Goal: Transaction & Acquisition: Purchase product/service

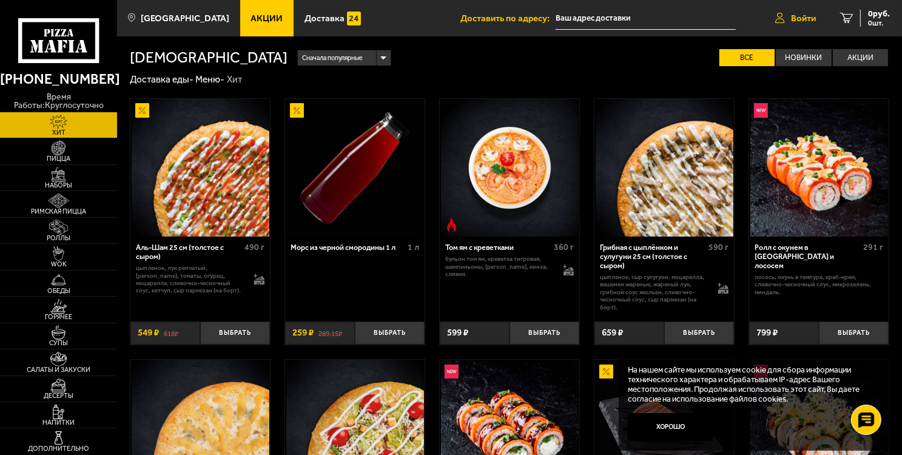
click at [805, 25] on link "Войти" at bounding box center [795, 18] width 65 height 36
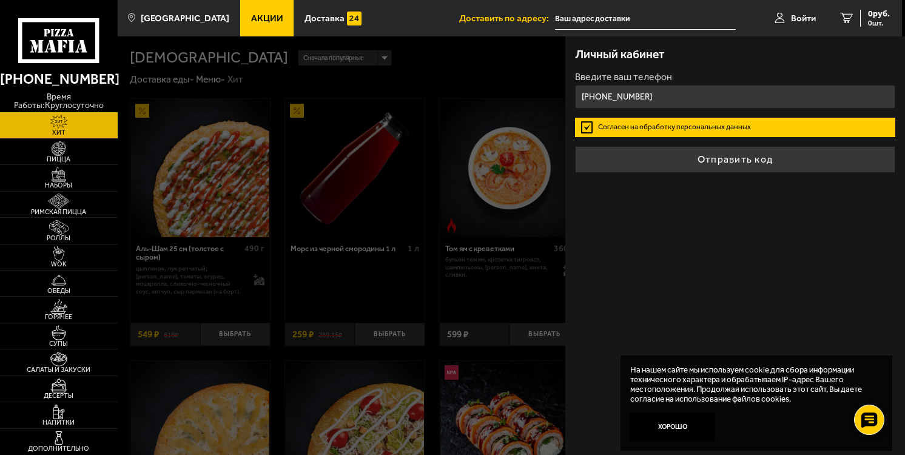
drag, startPoint x: 679, startPoint y: 98, endPoint x: 611, endPoint y: 103, distance: 67.5
click at [611, 103] on input "+7 (963) 333-56-21" at bounding box center [735, 97] width 321 height 24
drag, startPoint x: 691, startPoint y: 104, endPoint x: 607, endPoint y: 108, distance: 84.4
click at [606, 108] on form "Введите ваш телефон +7 (964) 345-55-5 Согласен на обработку персональных данных…" at bounding box center [735, 122] width 321 height 100
drag, startPoint x: 699, startPoint y: 101, endPoint x: 622, endPoint y: 101, distance: 76.4
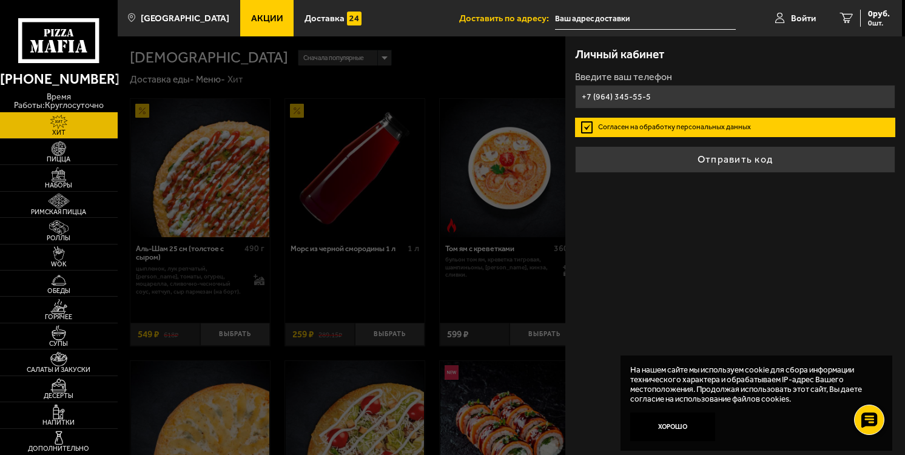
click at [622, 101] on input "+7 (964) 345-55-5" at bounding box center [735, 97] width 321 height 24
click at [645, 100] on input "+7 (964) 345-55-5" at bounding box center [735, 97] width 321 height 24
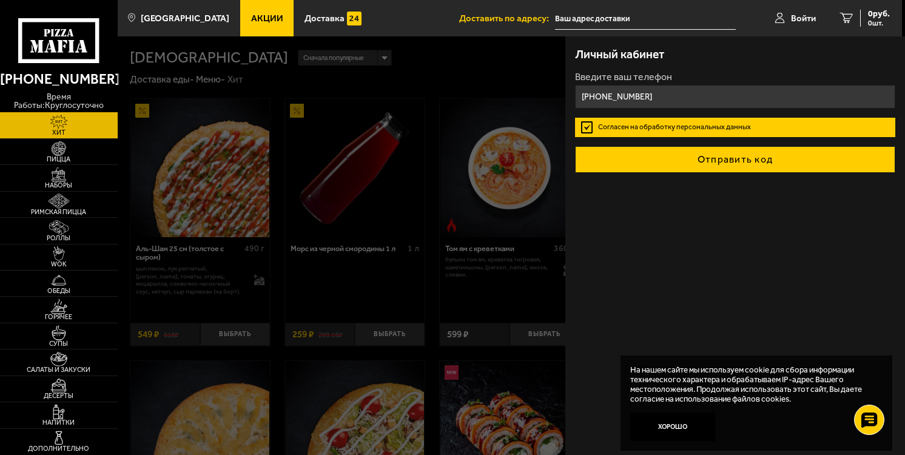
type input "[PHONE_NUMBER]"
click at [710, 152] on button "Отправить код" at bounding box center [735, 159] width 321 height 27
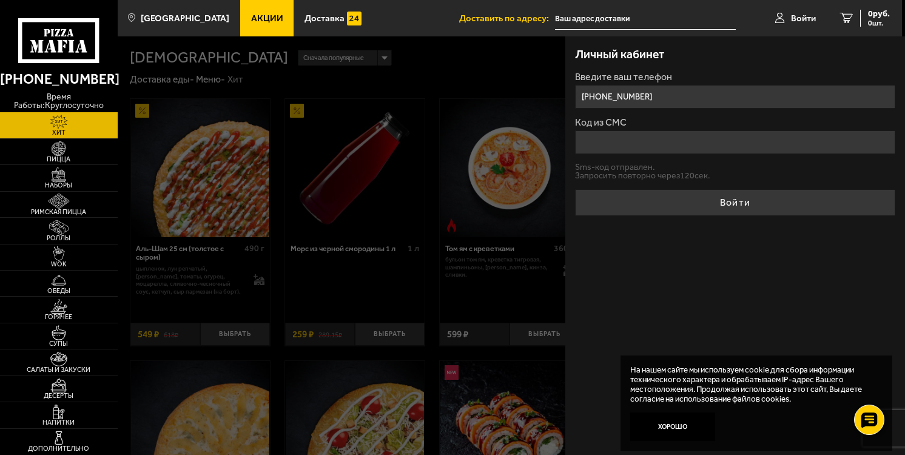
click at [686, 152] on input "Код из СМС" at bounding box center [735, 142] width 321 height 24
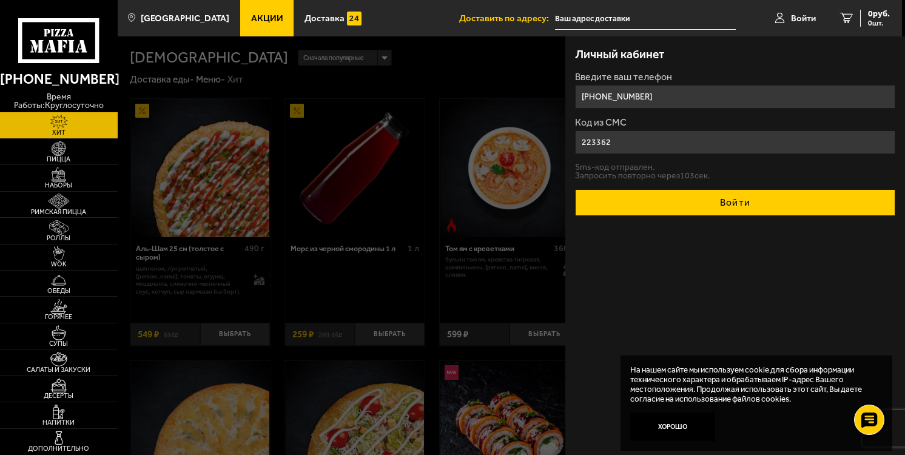
type input "223362"
click at [710, 206] on button "Войти" at bounding box center [735, 202] width 321 height 27
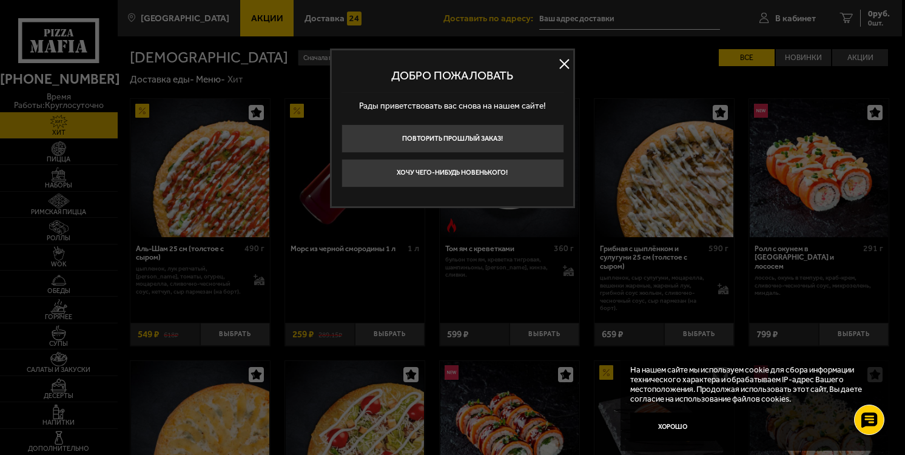
click at [559, 56] on button at bounding box center [564, 64] width 18 height 18
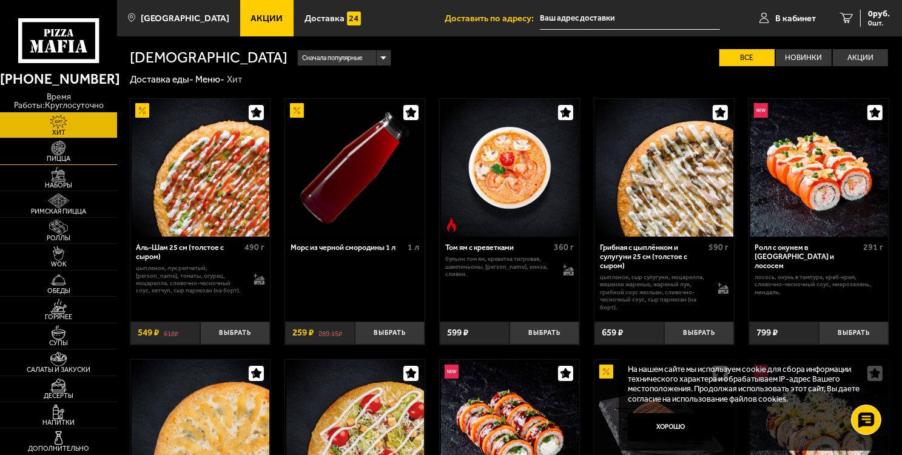
click at [79, 146] on link "Пицца" at bounding box center [58, 150] width 117 height 25
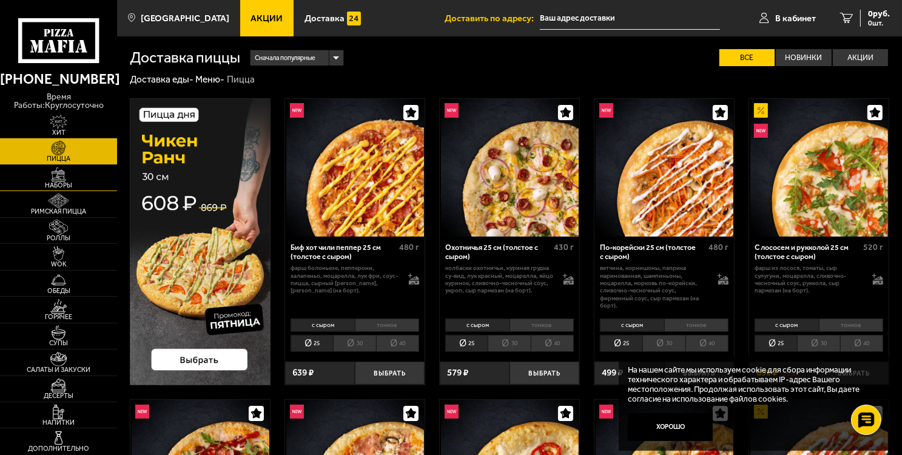
click at [80, 170] on link "Наборы" at bounding box center [58, 177] width 117 height 25
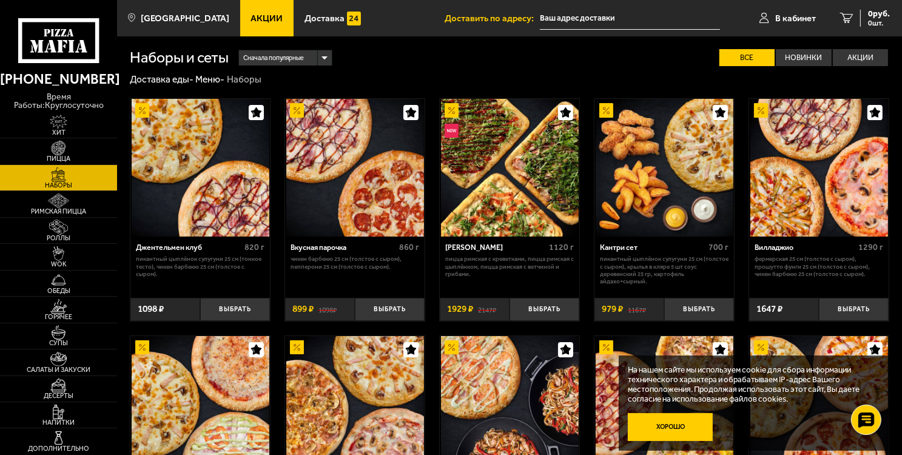
click at [671, 419] on button "Хорошо" at bounding box center [670, 427] width 84 height 28
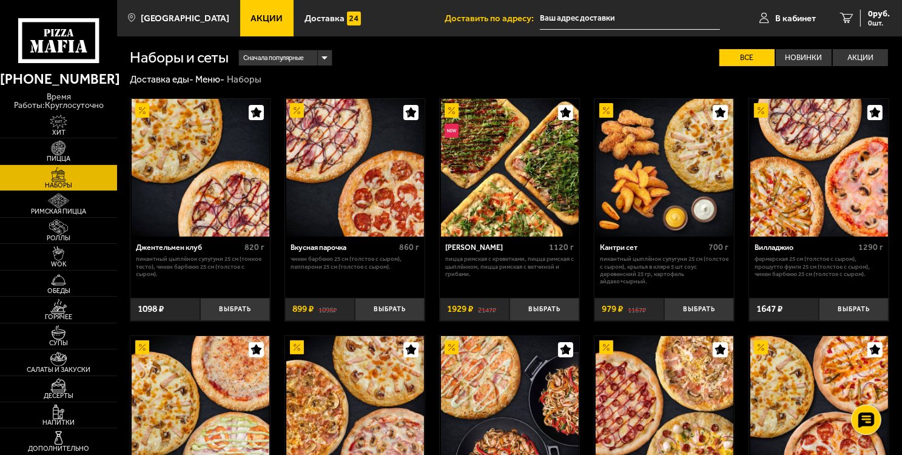
click at [304, 16] on span "Доставка" at bounding box center [324, 18] width 40 height 9
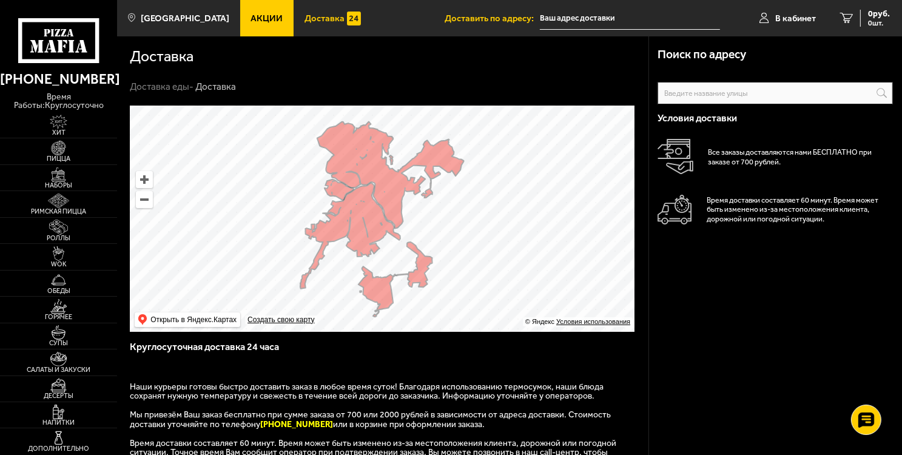
click at [254, 14] on span "Акции" at bounding box center [266, 18] width 32 height 9
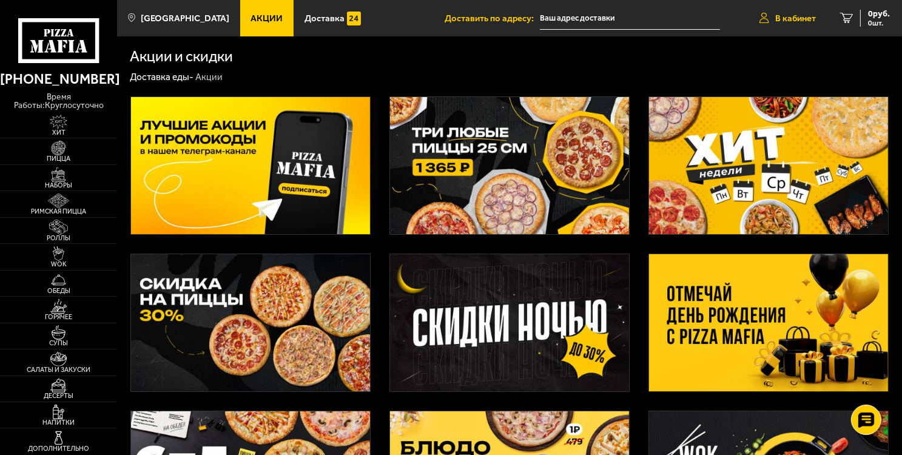
click at [768, 17] on link "В кабинет" at bounding box center [787, 18] width 81 height 36
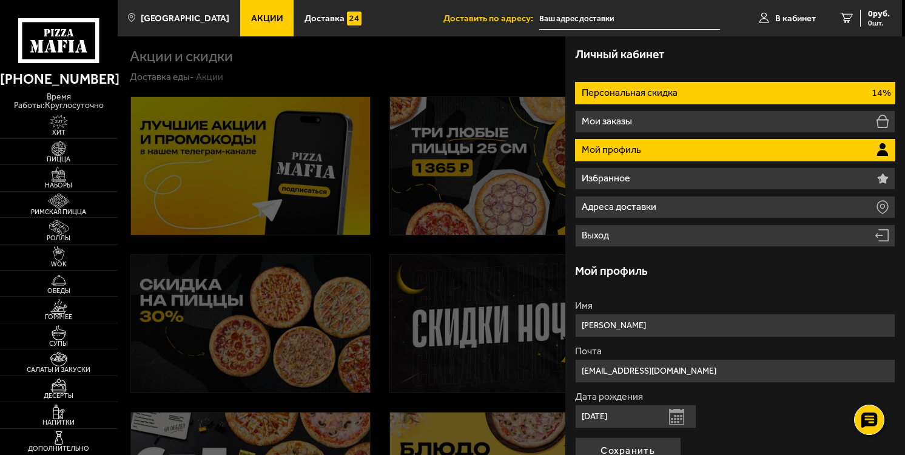
click at [670, 90] on p "Персональная скидка" at bounding box center [631, 93] width 98 height 10
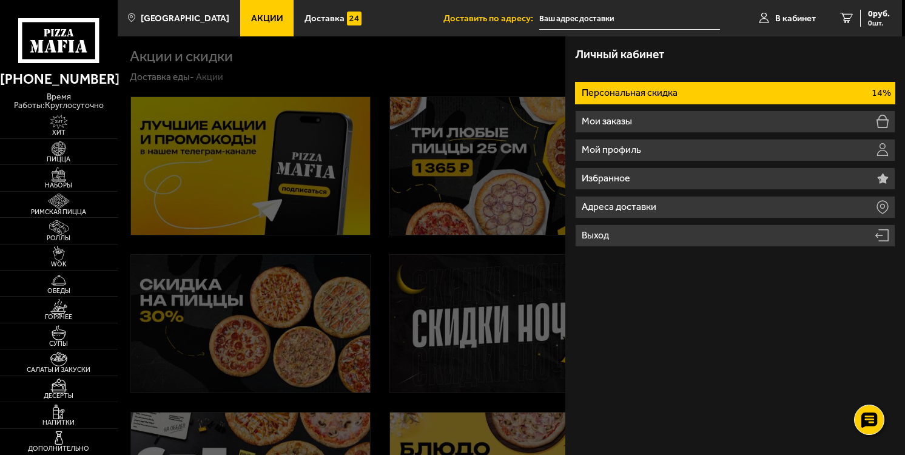
click at [438, 148] on div at bounding box center [570, 263] width 905 height 455
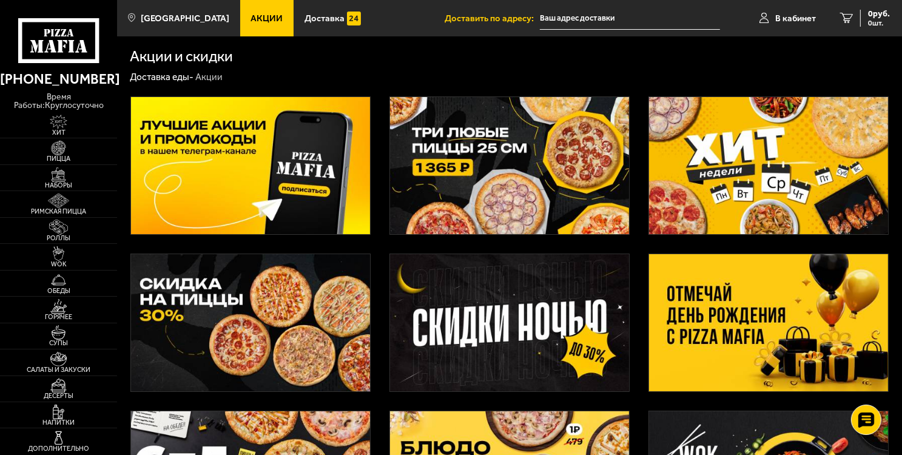
click at [326, 319] on img at bounding box center [250, 322] width 239 height 137
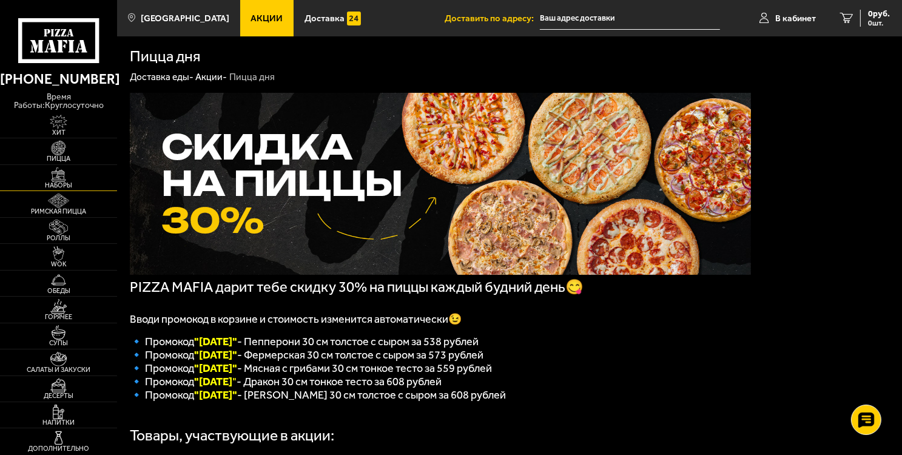
click at [53, 175] on img at bounding box center [59, 174] width 36 height 15
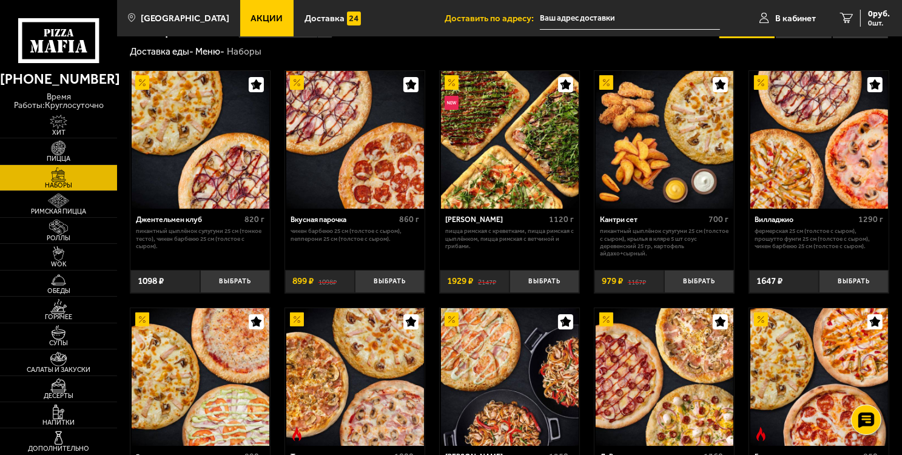
scroll to position [61, 0]
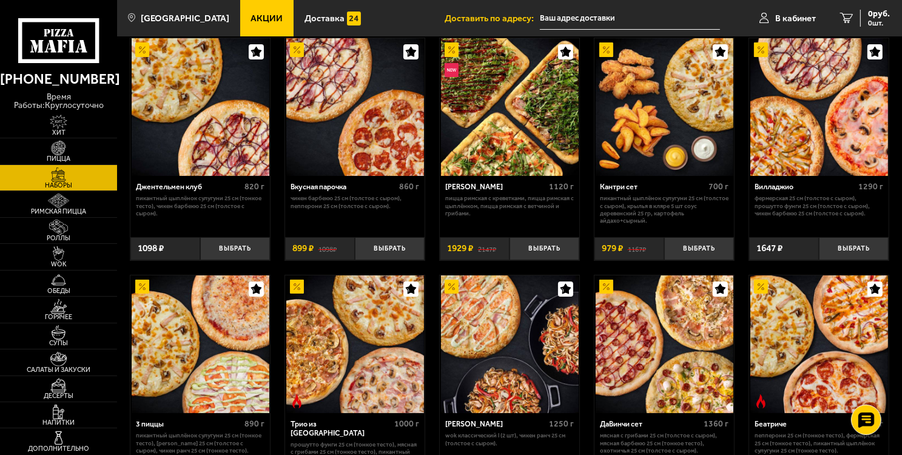
click at [873, 57] on button "button" at bounding box center [874, 51] width 15 height 15
click at [848, 250] on button "Выбрать" at bounding box center [854, 248] width 70 height 23
click at [867, 21] on span "1 шт." at bounding box center [871, 22] width 36 height 7
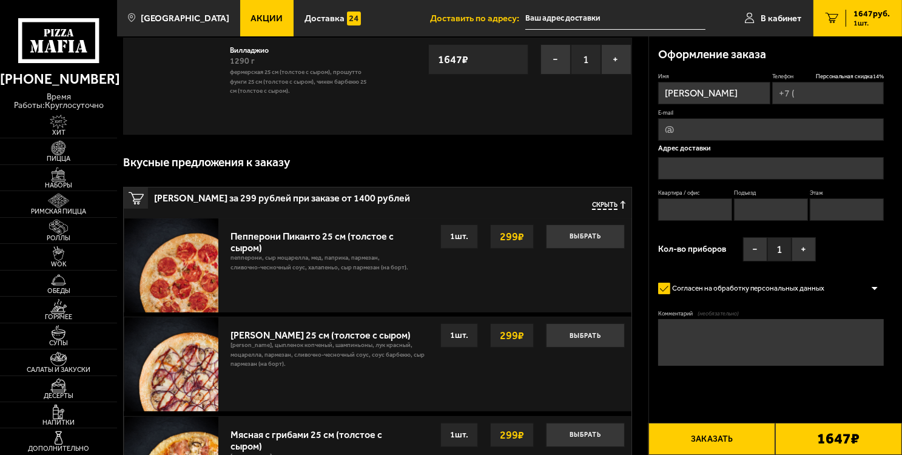
type input "[PHONE_NUMBER]"
type input "[STREET_ADDRESS]"
type input "21"
type input "2"
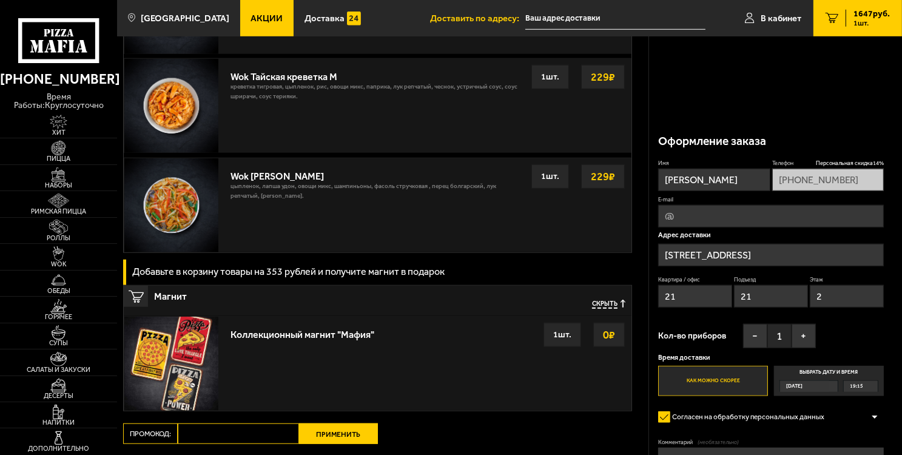
scroll to position [1152, 0]
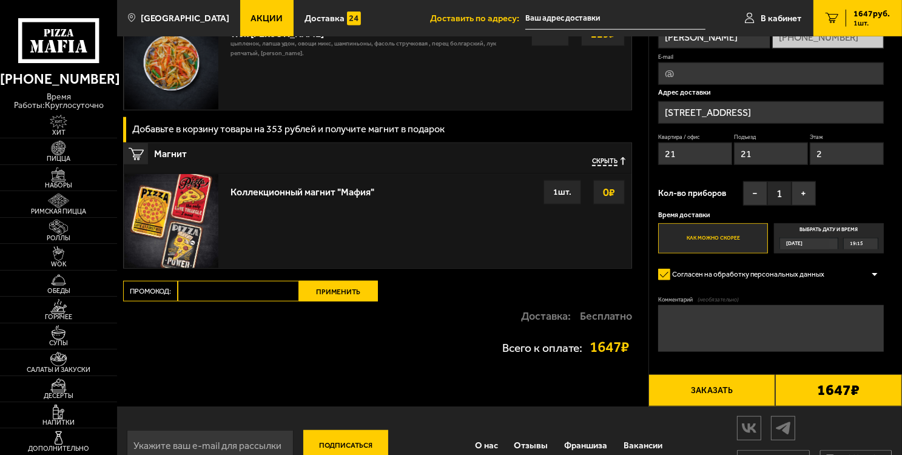
click at [263, 296] on input "Промокод:" at bounding box center [238, 291] width 121 height 21
drag, startPoint x: 247, startPoint y: 285, endPoint x: 67, endPoint y: 298, distance: 181.2
type input "mf0339"
click at [317, 292] on button "Применить" at bounding box center [338, 291] width 79 height 21
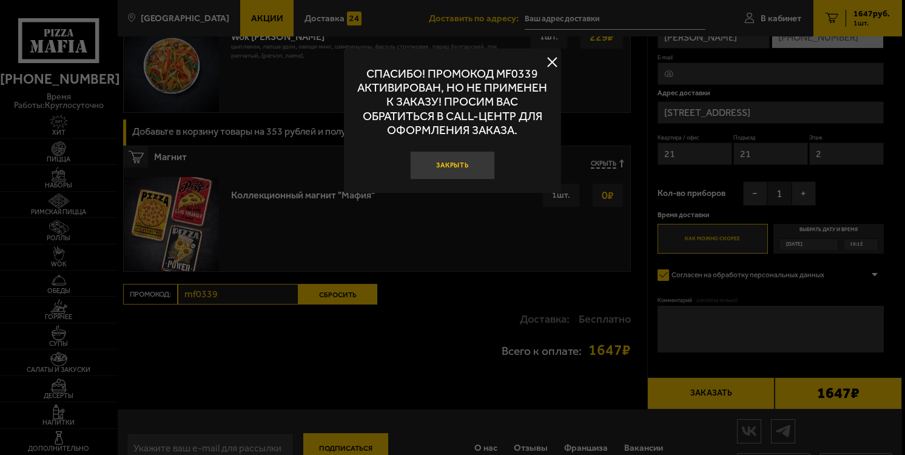
click at [471, 163] on button "Закрыть" at bounding box center [452, 165] width 85 height 29
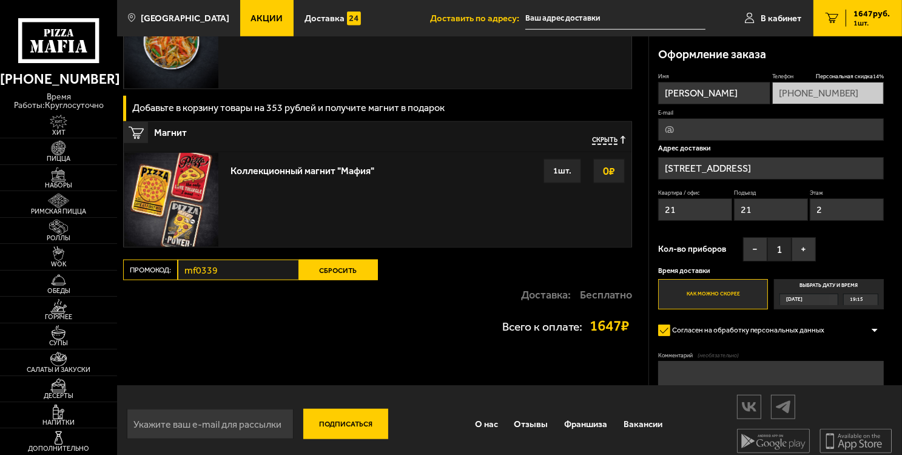
scroll to position [1183, 0]
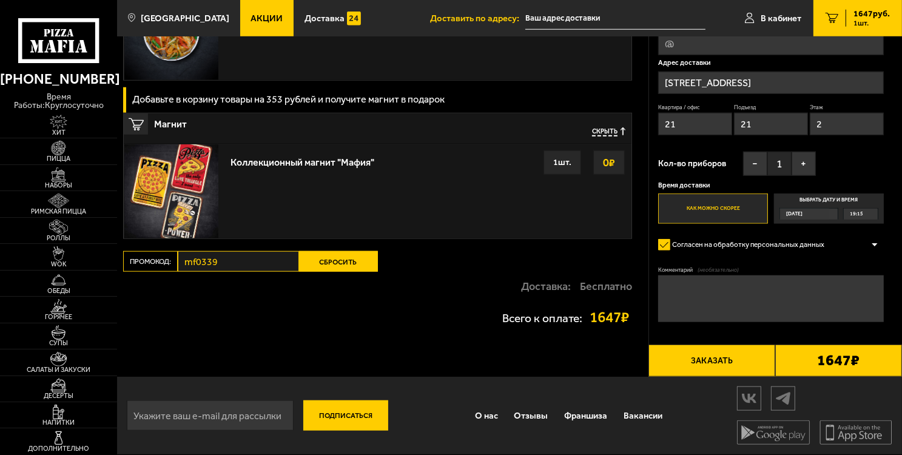
click at [609, 132] on span "Скрыть" at bounding box center [604, 131] width 25 height 9
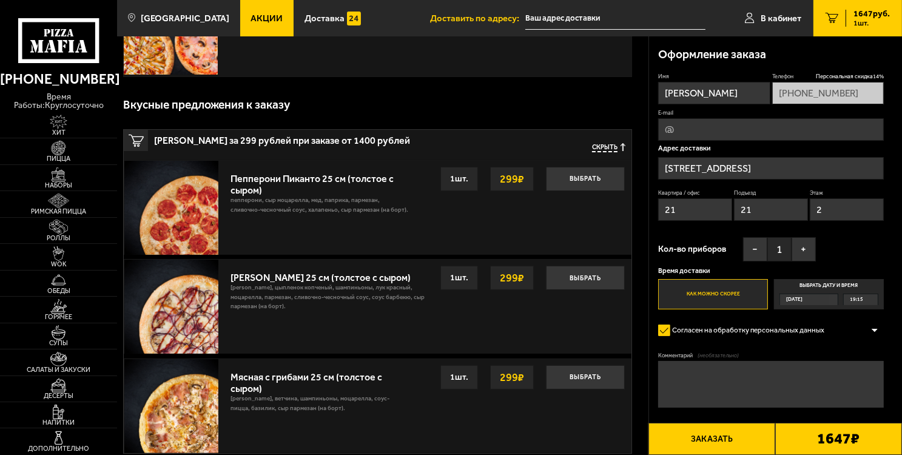
scroll to position [0, 0]
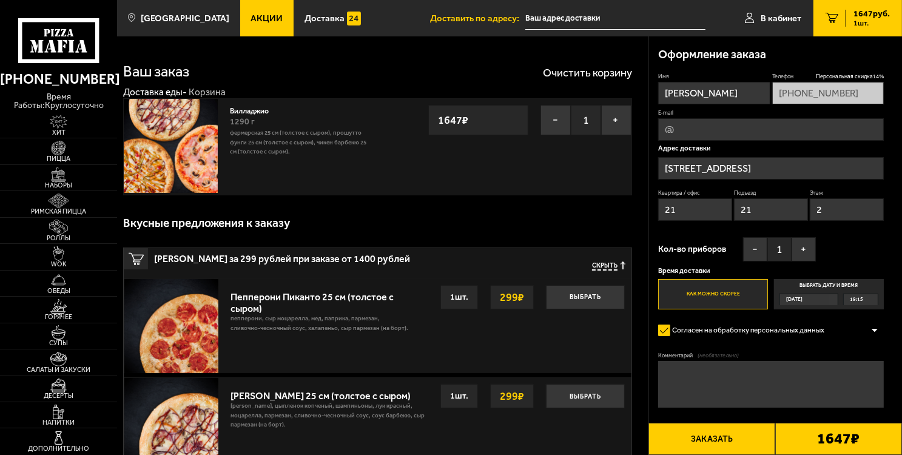
click at [597, 266] on span "Скрыть" at bounding box center [604, 265] width 25 height 9
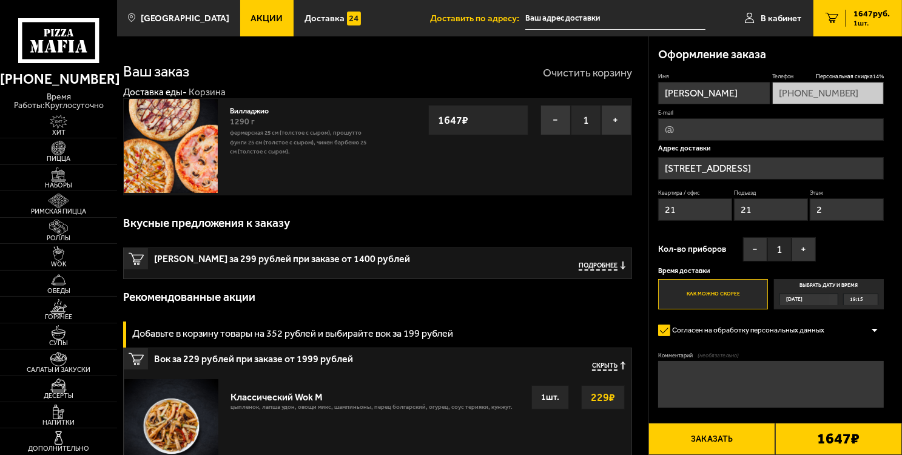
click at [552, 67] on button "Очистить корзину" at bounding box center [587, 72] width 89 height 11
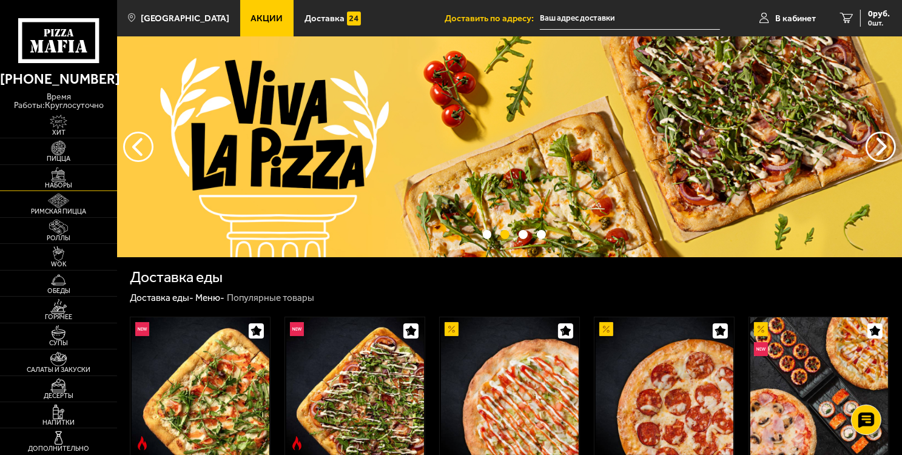
click at [47, 180] on img at bounding box center [59, 174] width 36 height 15
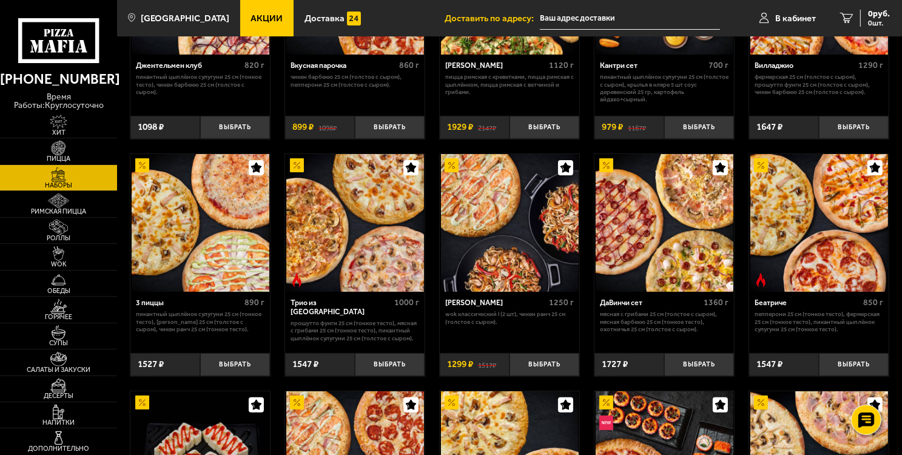
scroll to position [182, 0]
click at [297, 167] on img at bounding box center [297, 165] width 14 height 14
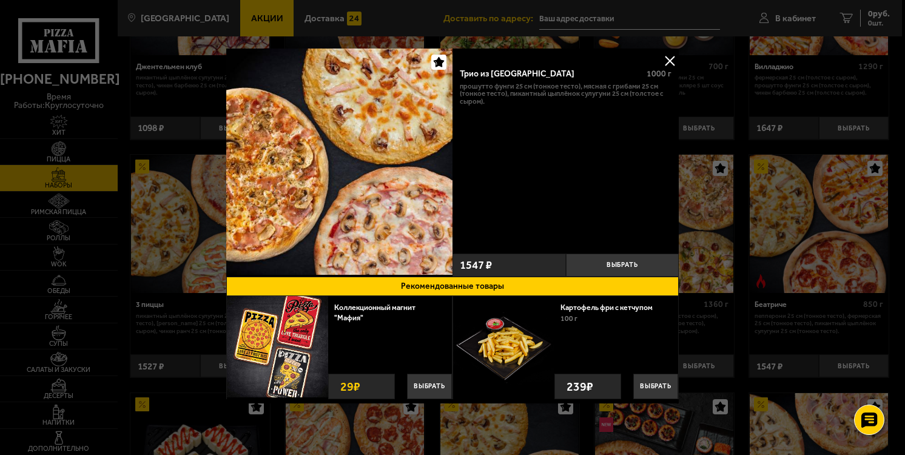
click at [705, 170] on div at bounding box center [452, 227] width 905 height 455
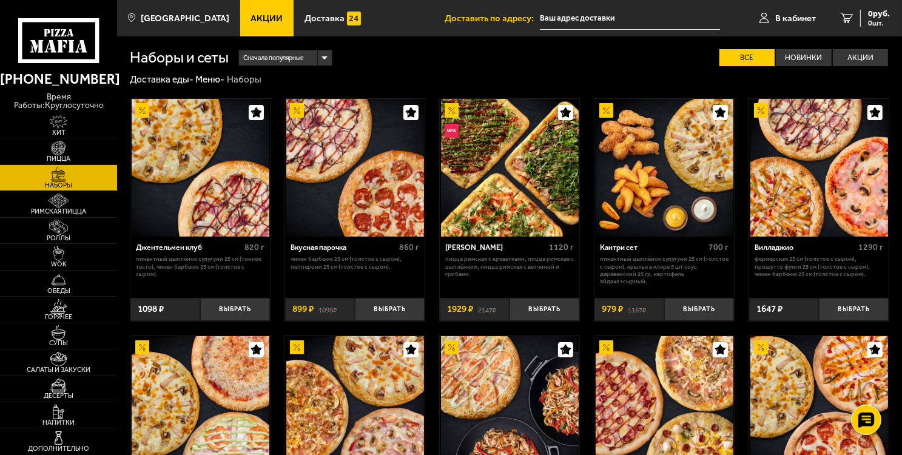
click at [391, 214] on img at bounding box center [355, 168] width 138 height 138
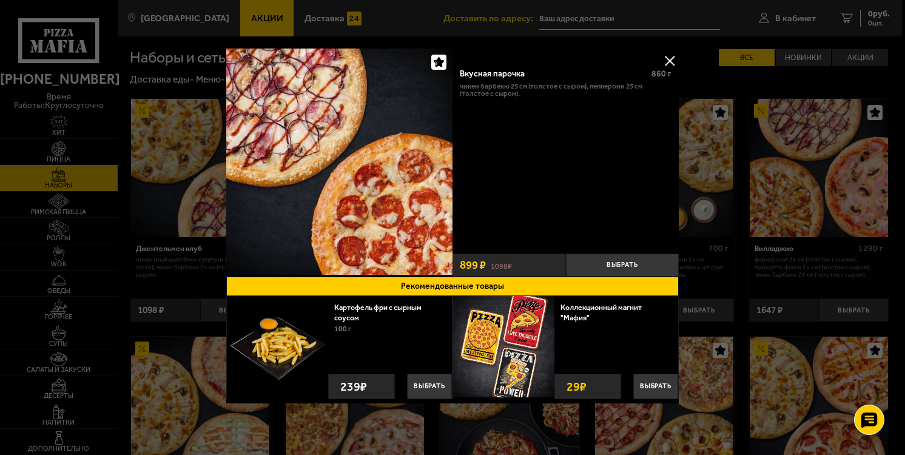
click at [656, 59] on div "Вкусная парочка 860 г Чикен Барбекю 25 см (толстое с сыром), Пепперони 25 см (т…" at bounding box center [565, 163] width 226 height 228
click at [661, 49] on div "Вкусная парочка 860 г Чикен Барбекю 25 см (толстое с сыром), Пепперони 25 см (т…" at bounding box center [565, 163] width 226 height 228
click at [660, 54] on button at bounding box center [669, 61] width 18 height 18
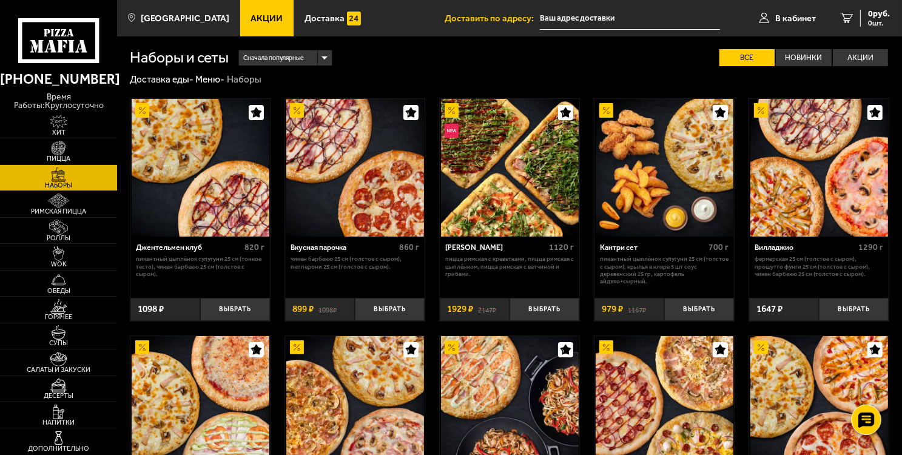
click at [805, 203] on img at bounding box center [819, 168] width 138 height 138
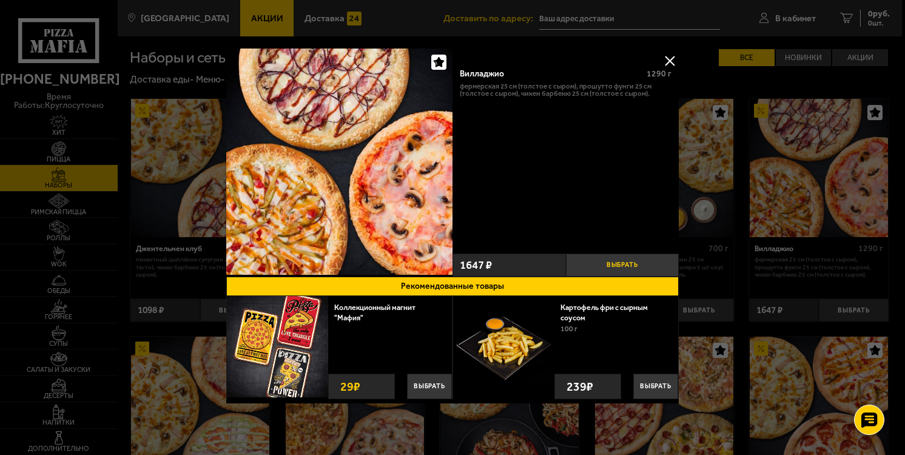
click at [621, 256] on button "Выбрать" at bounding box center [622, 265] width 113 height 23
click at [798, 70] on div at bounding box center [452, 227] width 905 height 455
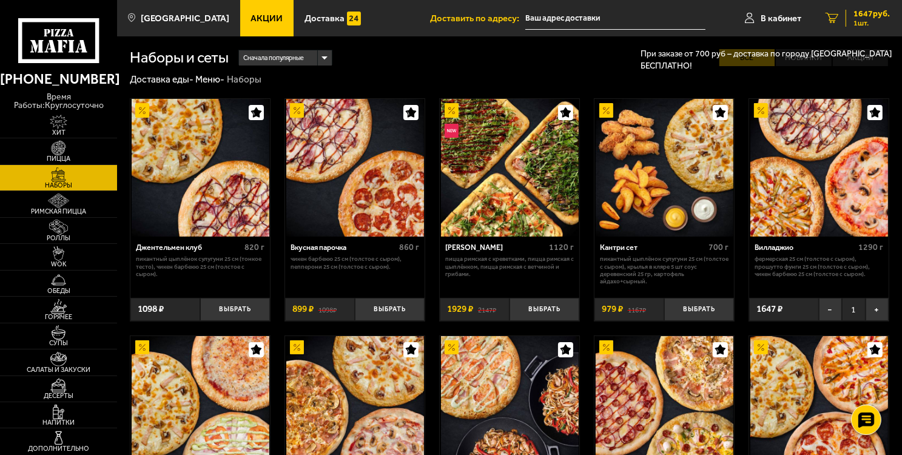
click at [855, 18] on span "1647 руб." at bounding box center [871, 14] width 36 height 8
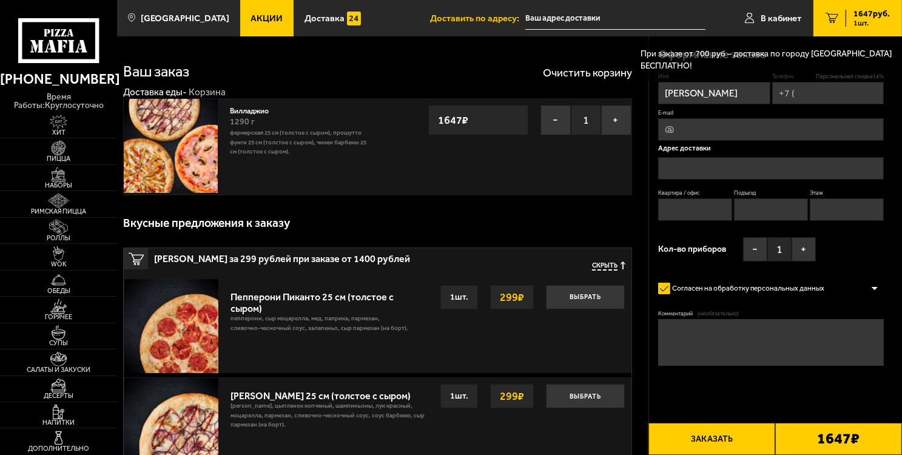
type input "[PHONE_NUMBER]"
type input "[STREET_ADDRESS]"
type input "21"
type input "2"
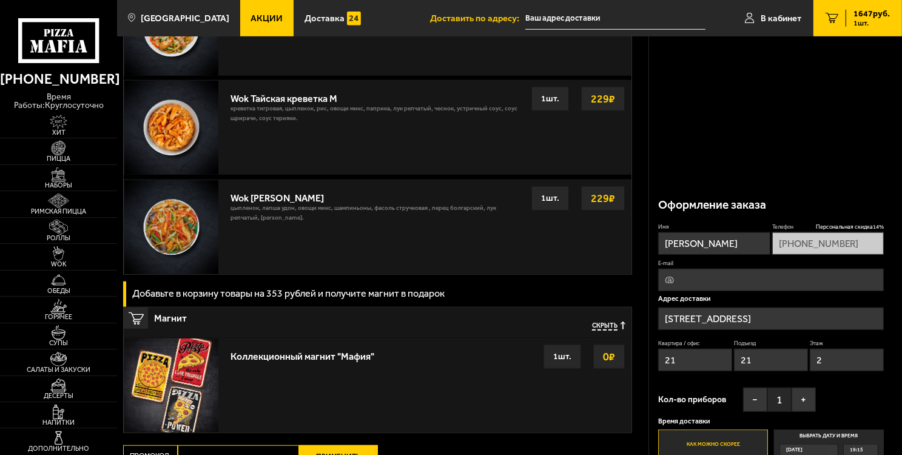
scroll to position [1152, 0]
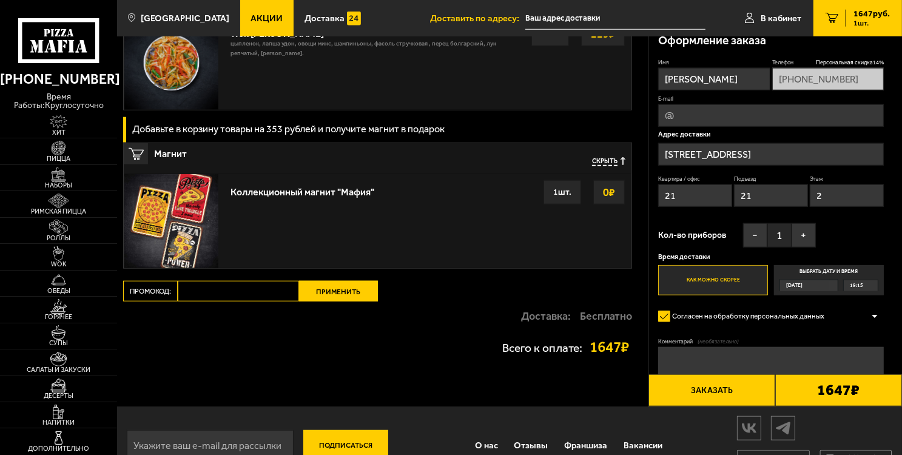
click at [258, 285] on input "Промокод:" at bounding box center [238, 291] width 121 height 21
type input "Ь"
type input "MF0339"
drag, startPoint x: 388, startPoint y: 292, endPoint x: 359, endPoint y: 286, distance: 29.6
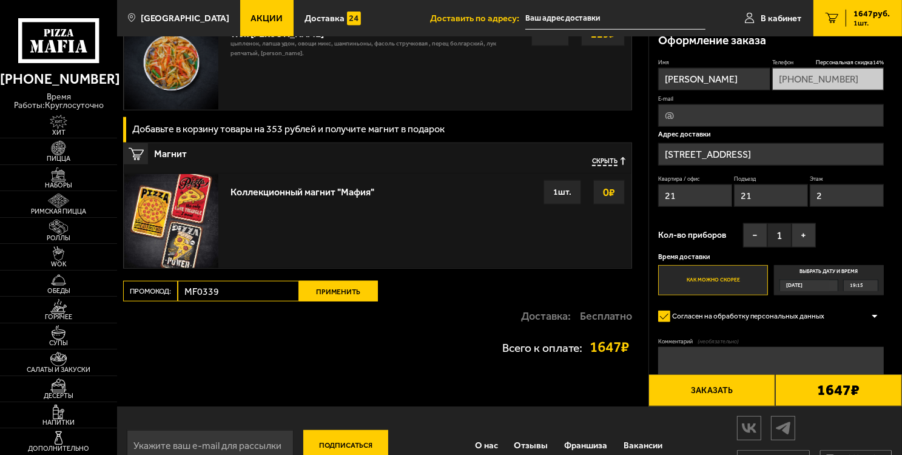
click at [359, 286] on button "Применить" at bounding box center [338, 291] width 79 height 21
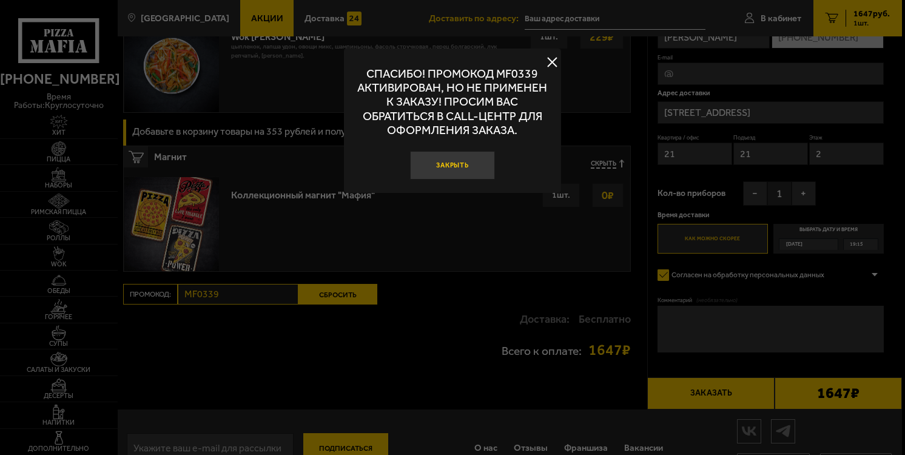
click at [445, 158] on button "Закрыть" at bounding box center [452, 165] width 85 height 29
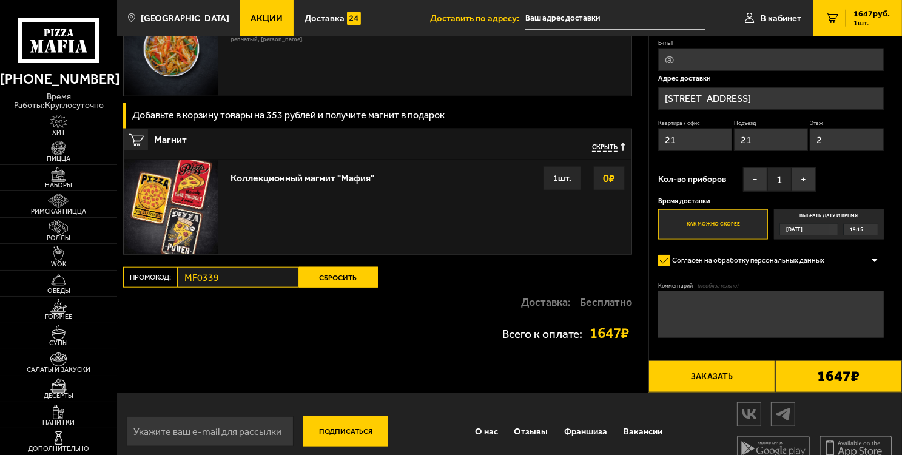
scroll to position [1183, 0]
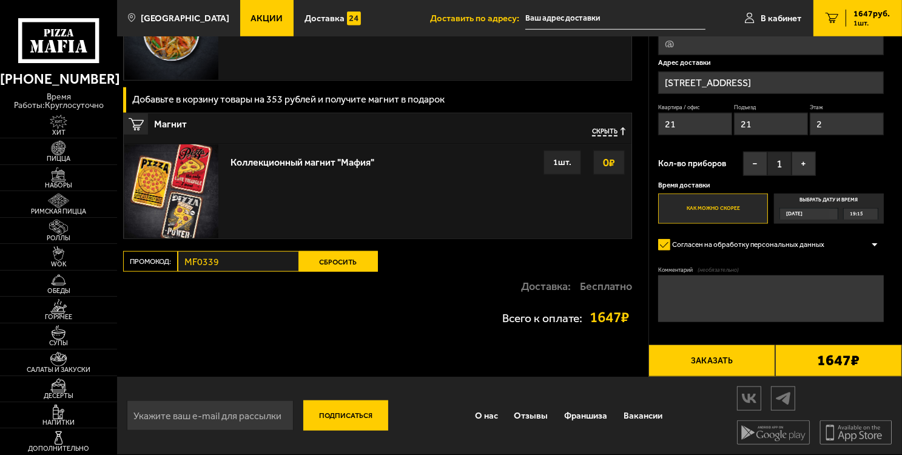
click at [167, 261] on div "Промокод: MF0339 Сбросить" at bounding box center [250, 261] width 254 height 21
drag, startPoint x: 330, startPoint y: 251, endPoint x: 313, endPoint y: 255, distance: 17.5
click at [330, 252] on button "Сбросить" at bounding box center [338, 261] width 79 height 21
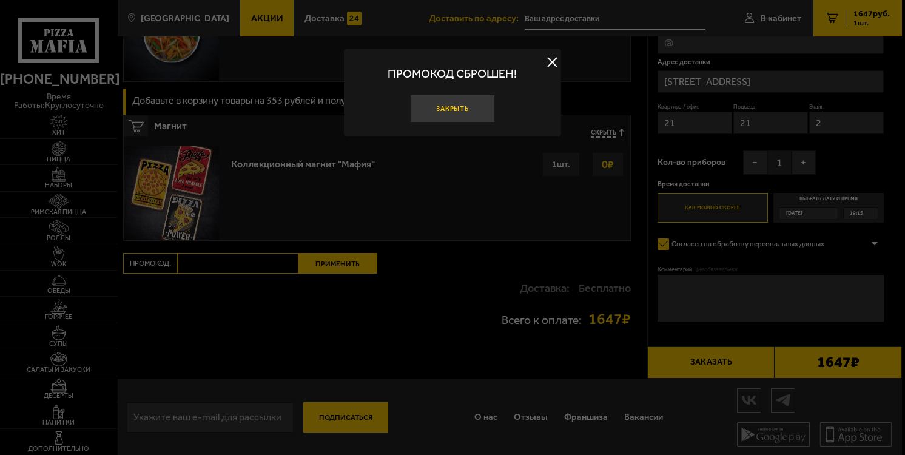
click at [449, 110] on button "Закрыть" at bounding box center [452, 109] width 85 height 29
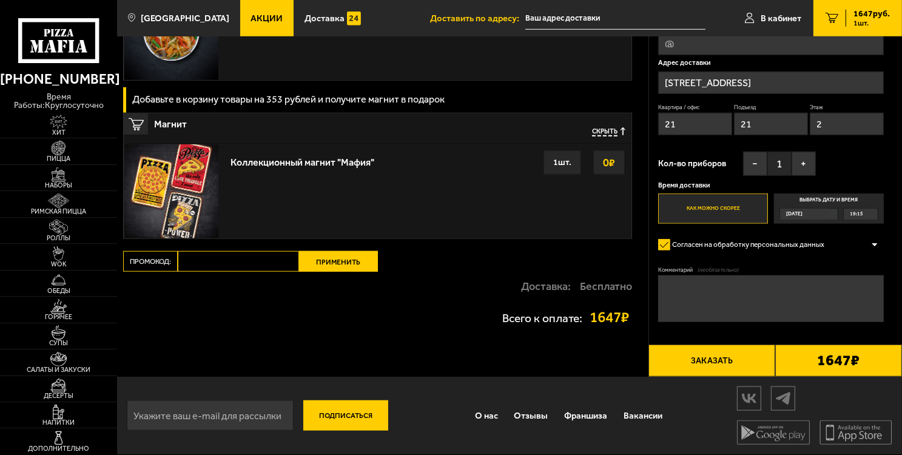
click at [243, 256] on input "Промокод:" at bounding box center [238, 261] width 121 height 21
type input "f"
type input "mf0339"
click at [337, 258] on button "Применить" at bounding box center [338, 261] width 79 height 21
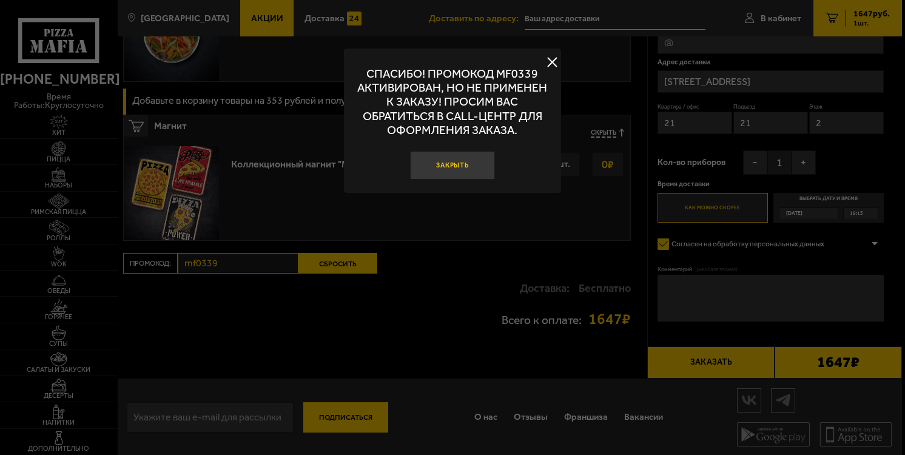
click at [484, 160] on button "Закрыть" at bounding box center [452, 165] width 85 height 29
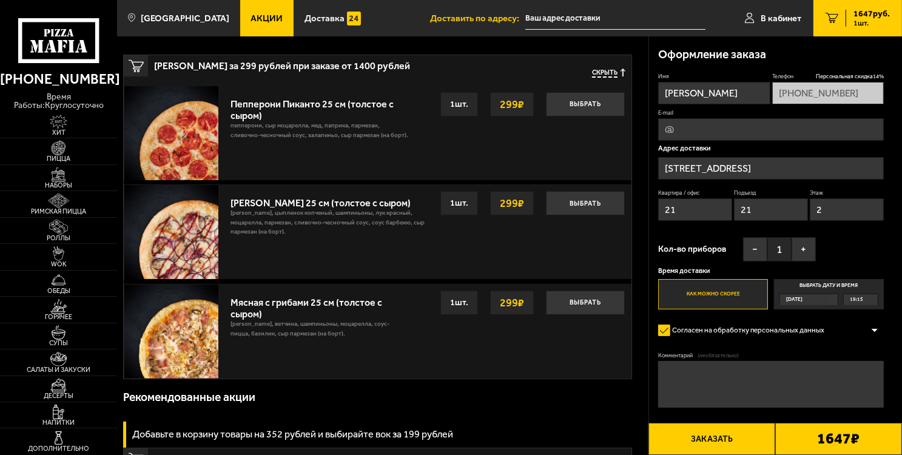
scroll to position [0, 0]
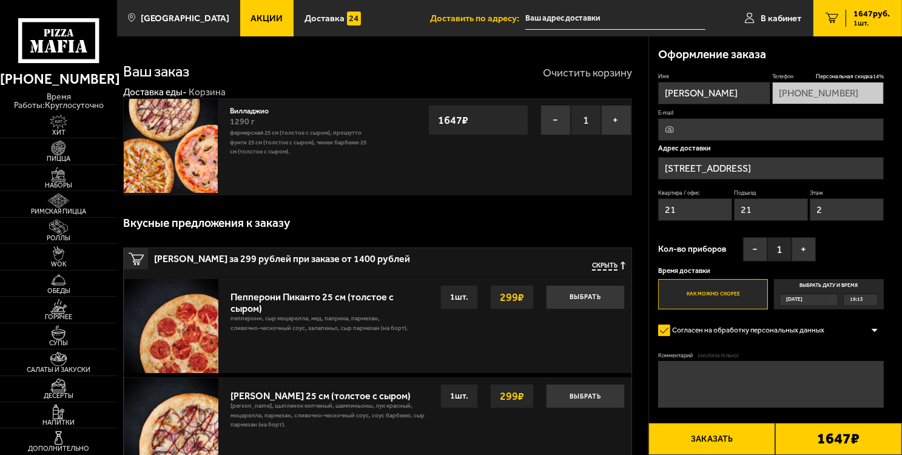
click at [555, 73] on button "Очистить корзину" at bounding box center [587, 72] width 89 height 11
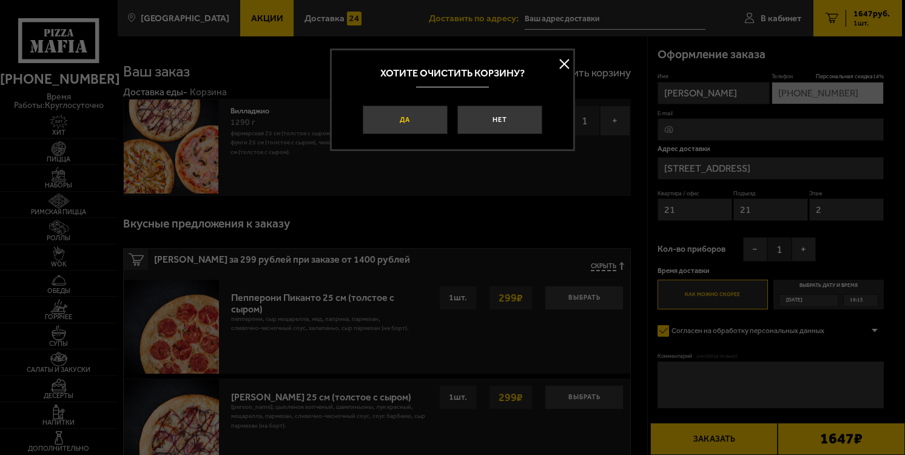
click at [423, 125] on button "Да" at bounding box center [405, 120] width 85 height 29
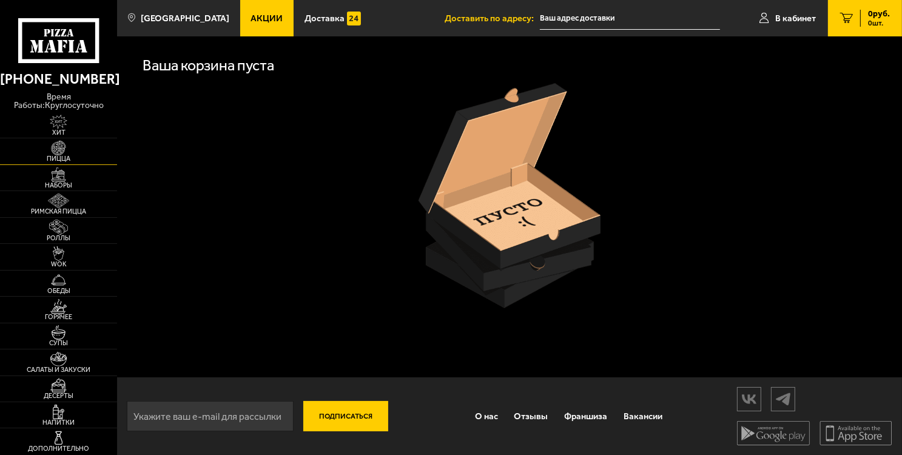
click at [61, 144] on img at bounding box center [59, 148] width 36 height 15
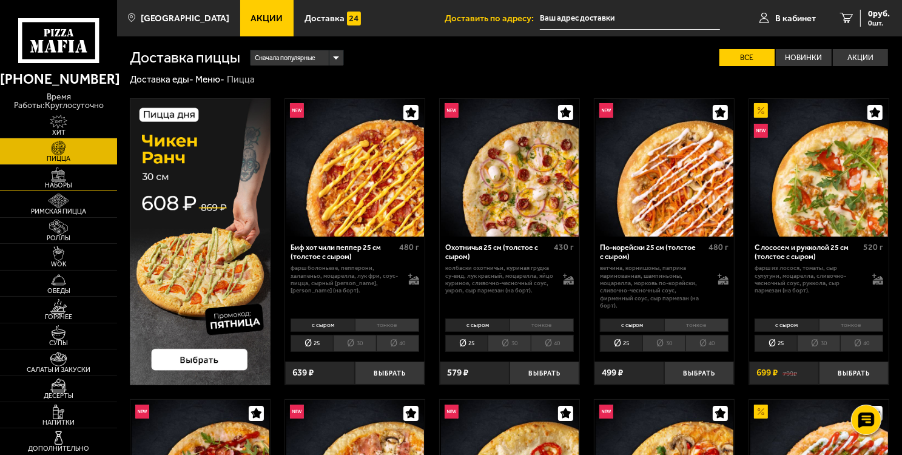
click at [63, 181] on img at bounding box center [59, 174] width 36 height 15
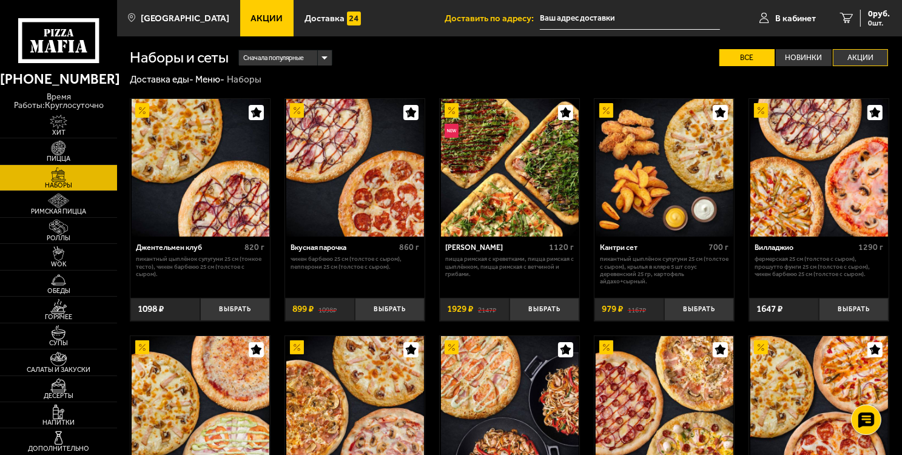
click at [849, 50] on label "Акции" at bounding box center [860, 57] width 55 height 17
click at [0, 0] on input "Акции" at bounding box center [0, 0] width 0 height 0
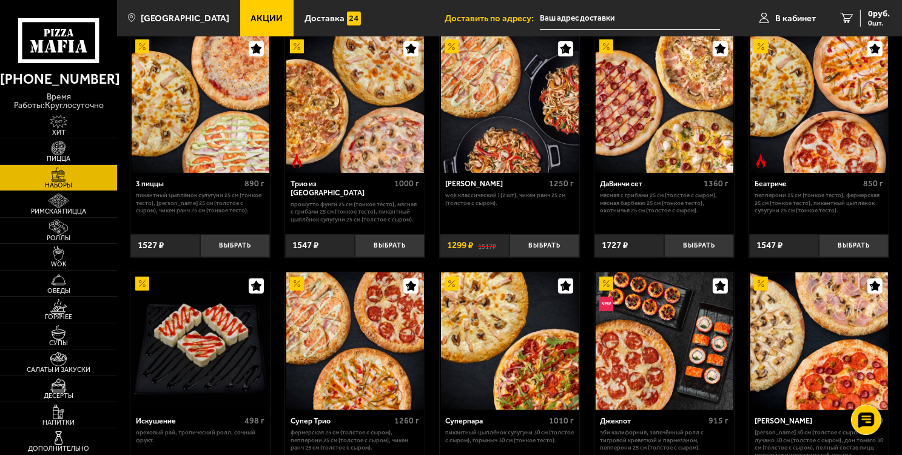
scroll to position [303, 0]
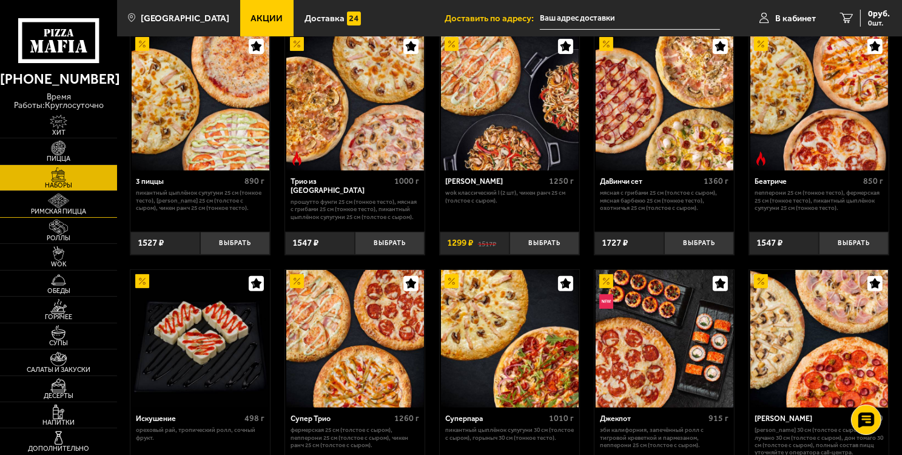
click at [80, 205] on link "Римская пицца" at bounding box center [58, 203] width 117 height 25
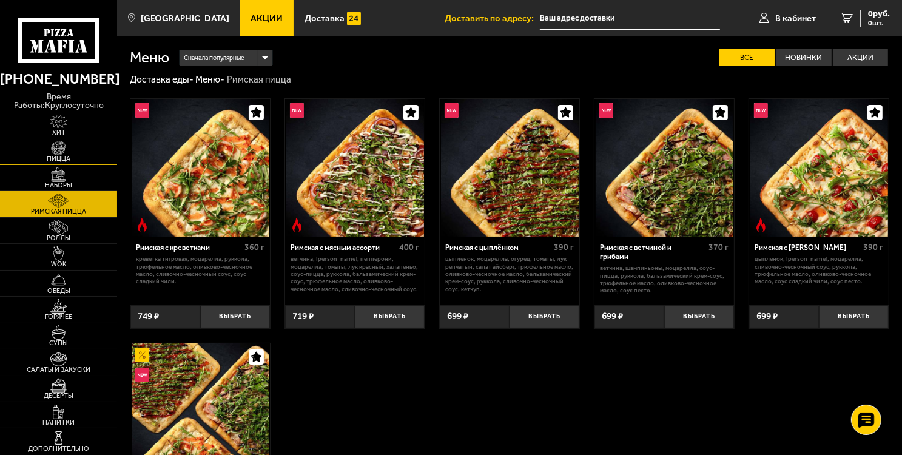
click at [74, 144] on img at bounding box center [59, 148] width 36 height 15
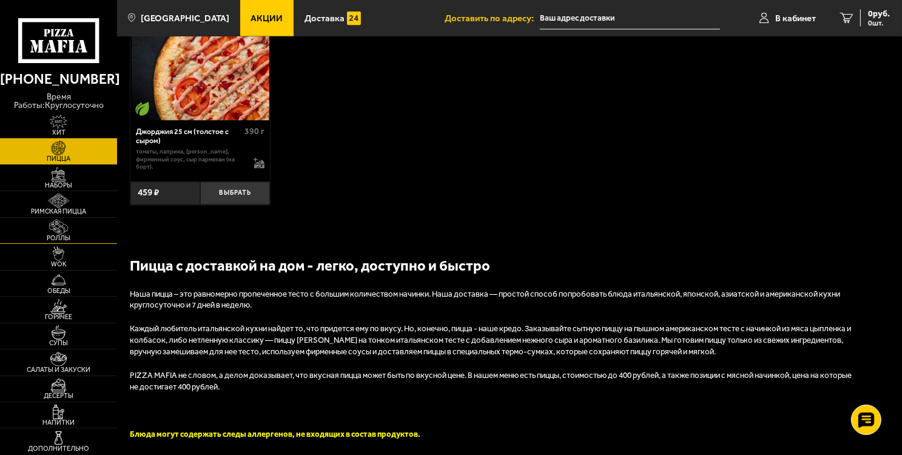
scroll to position [2062, 0]
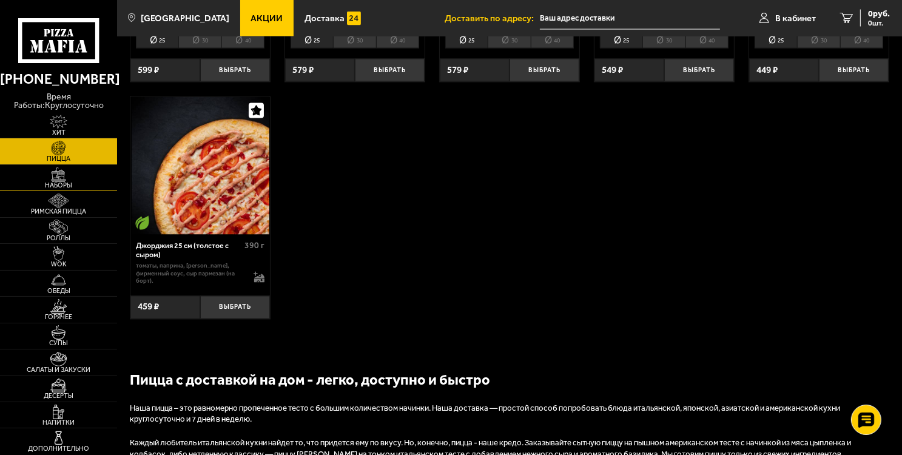
click at [78, 176] on link "Наборы" at bounding box center [58, 177] width 117 height 25
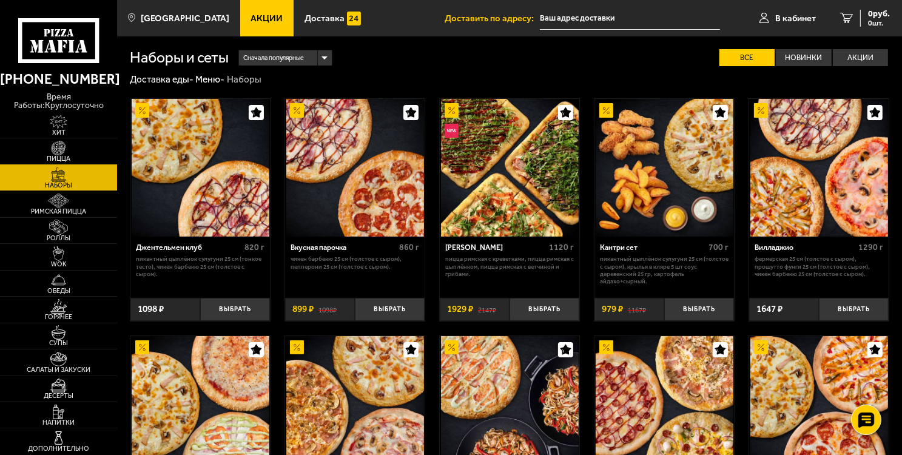
click at [78, 145] on link "Пицца" at bounding box center [58, 150] width 117 height 25
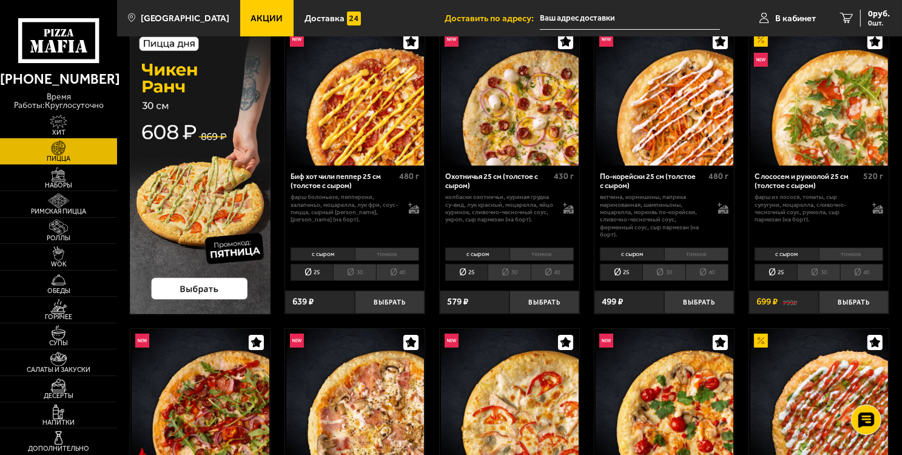
scroll to position [121, 0]
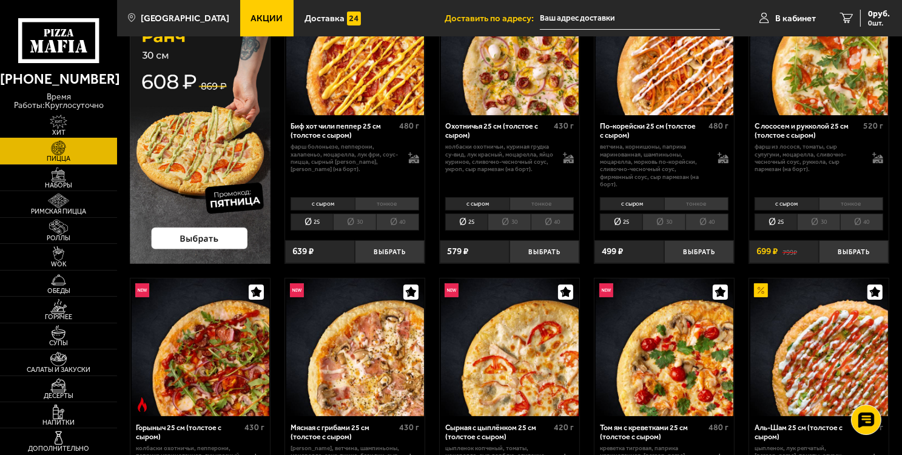
click at [98, 135] on span "Хит" at bounding box center [58, 132] width 117 height 7
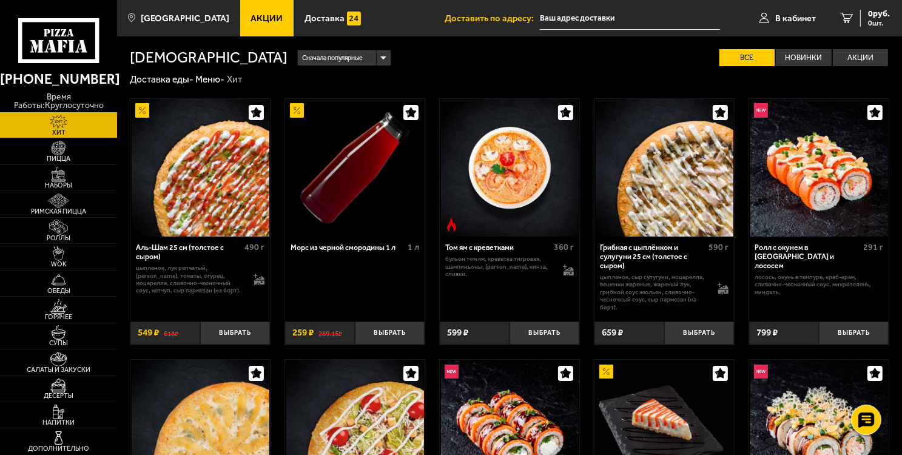
click at [240, 20] on link "Акции" at bounding box center [267, 18] width 54 height 36
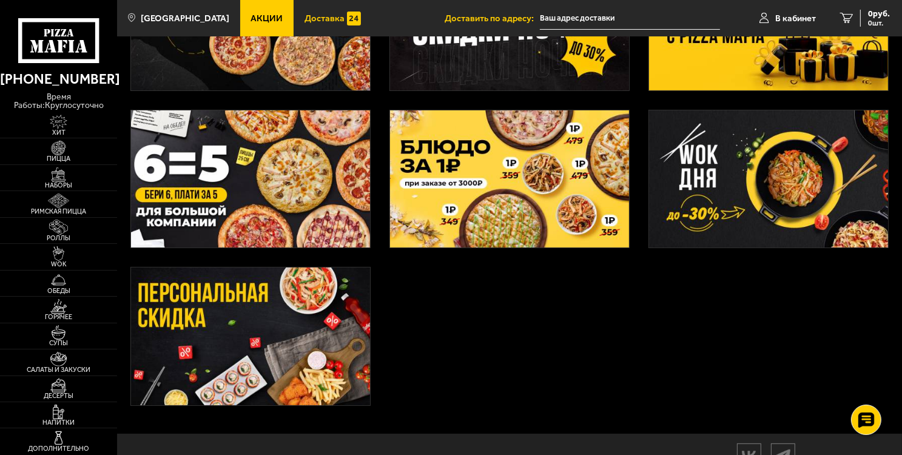
scroll to position [303, 0]
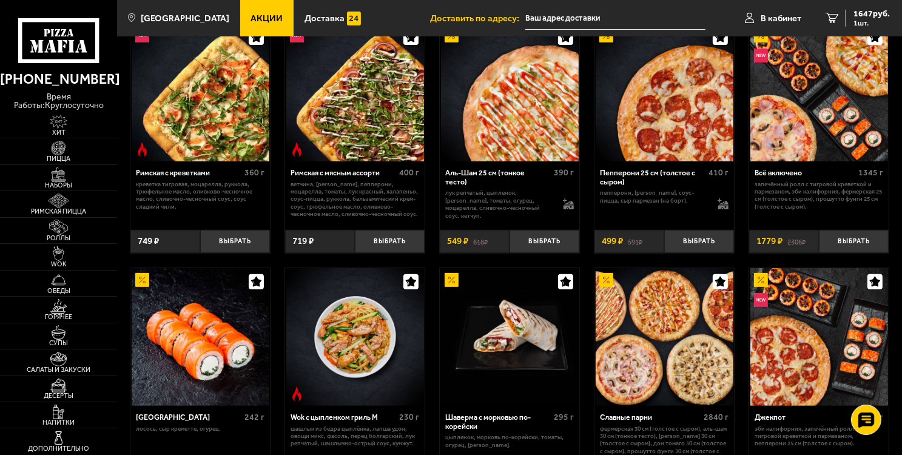
scroll to position [121, 0]
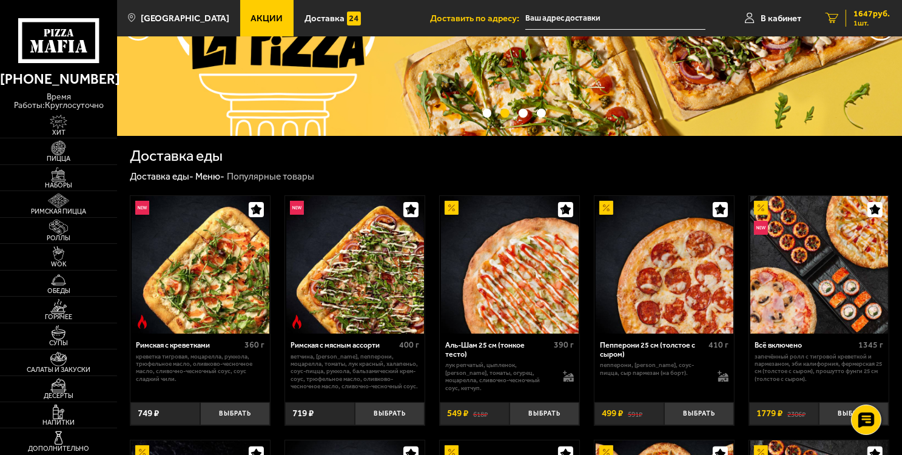
click at [832, 8] on link "1 1647 руб. 1 шт." at bounding box center [857, 18] width 89 height 36
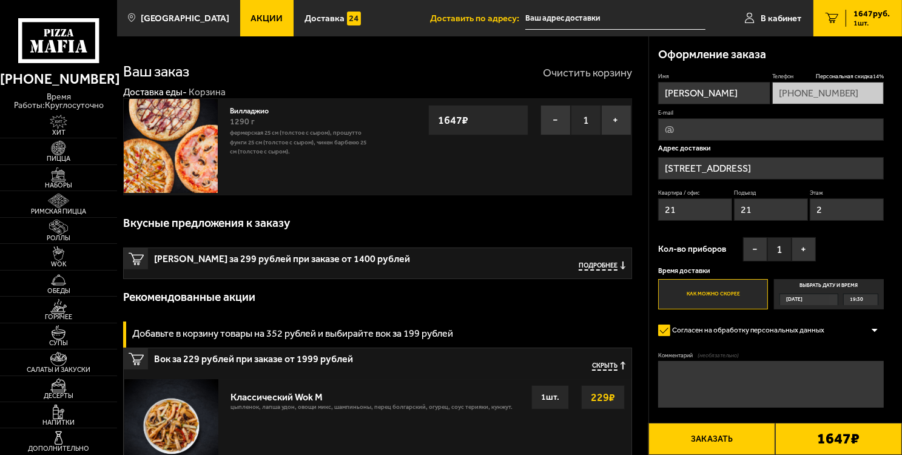
click at [571, 75] on button "Очистить корзину" at bounding box center [587, 72] width 89 height 11
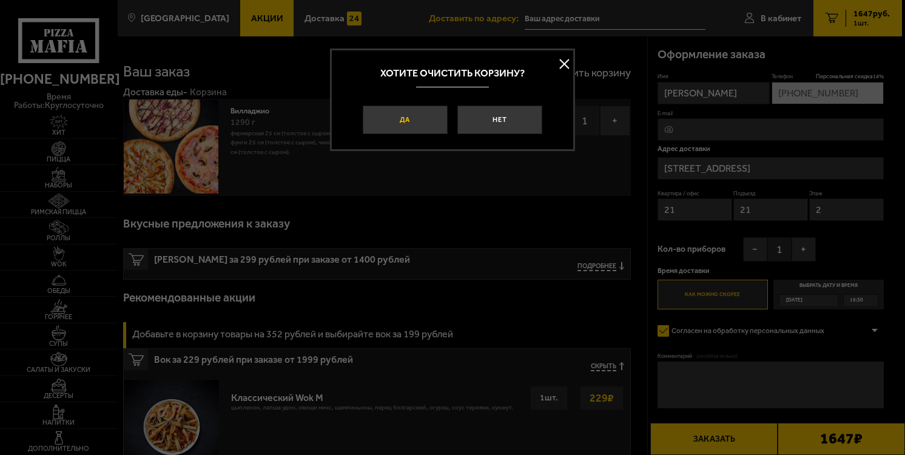
click at [406, 127] on button "Да" at bounding box center [405, 120] width 85 height 29
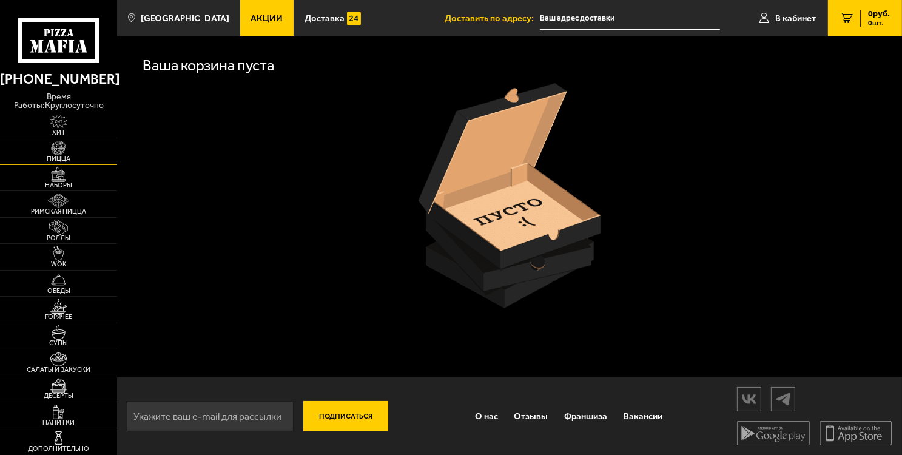
click at [52, 155] on img at bounding box center [59, 148] width 36 height 15
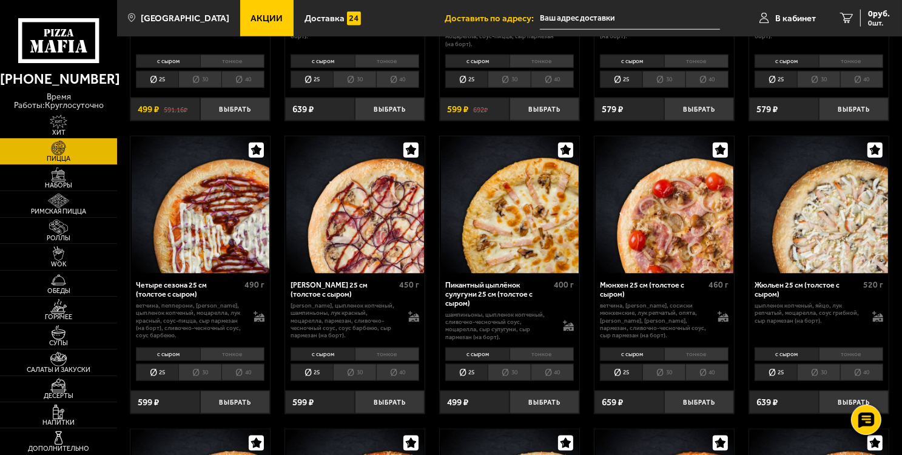
scroll to position [1516, 0]
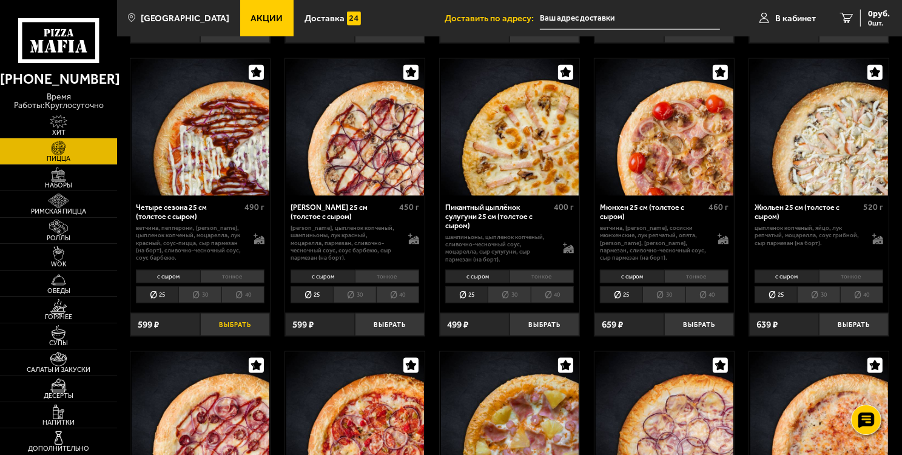
click at [247, 325] on button "Выбрать" at bounding box center [235, 324] width 70 height 23
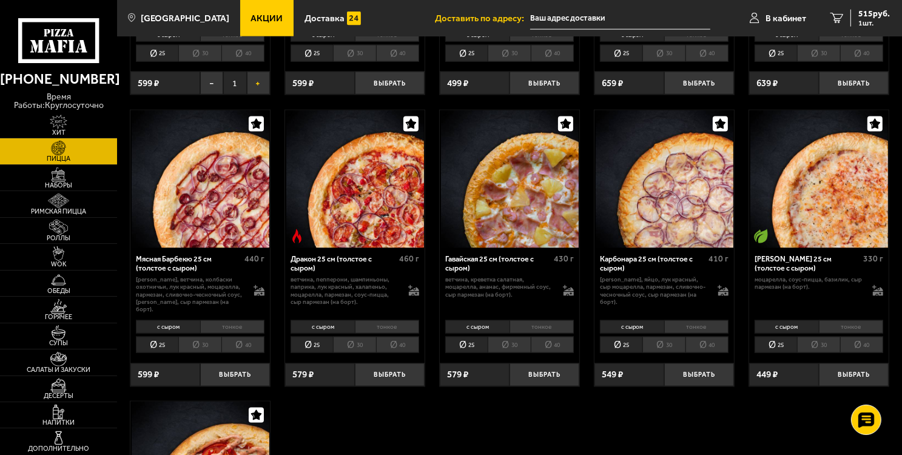
scroll to position [1759, 0]
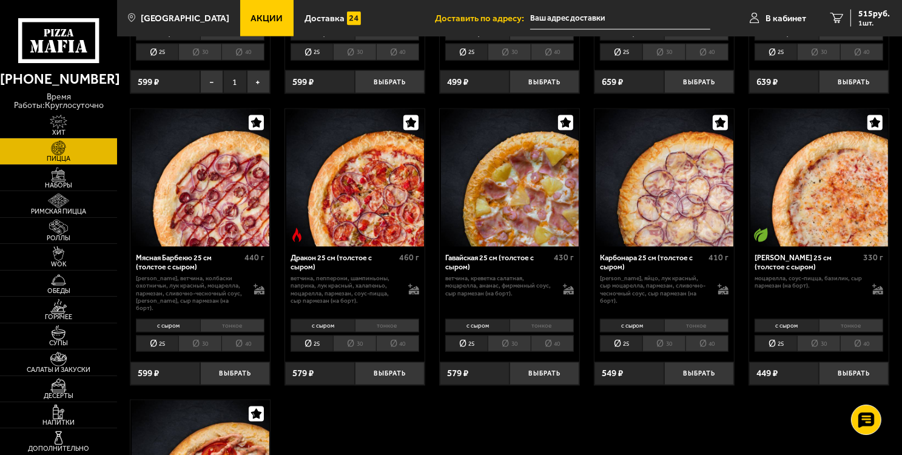
drag, startPoint x: 727, startPoint y: 315, endPoint x: 788, endPoint y: 299, distance: 64.0
click at [726, 319] on li "тонкое" at bounding box center [696, 325] width 65 height 13
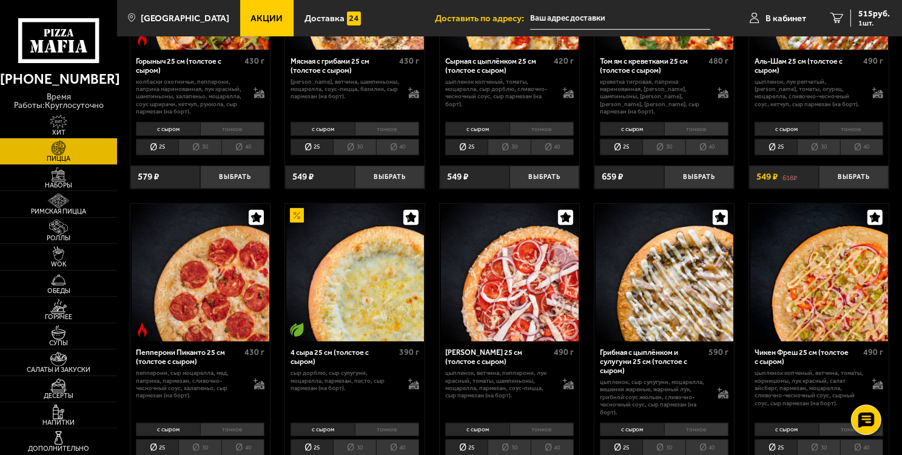
scroll to position [606, 0]
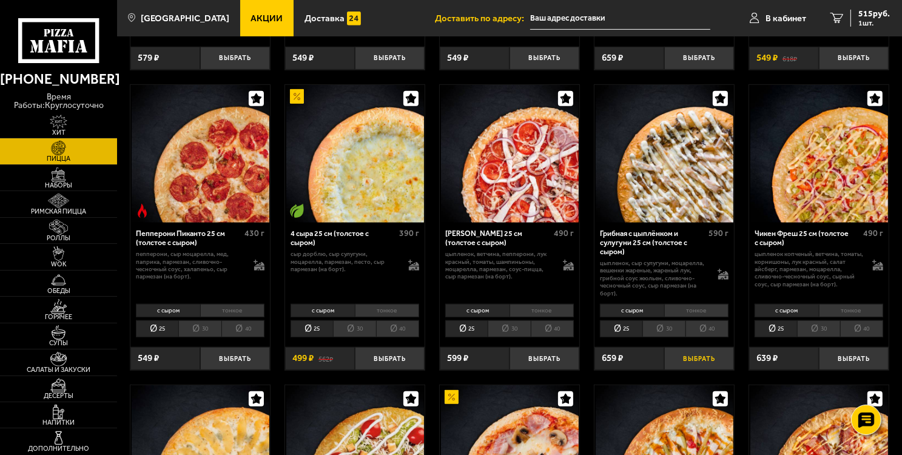
click at [705, 358] on button "Выбрать" at bounding box center [699, 358] width 70 height 23
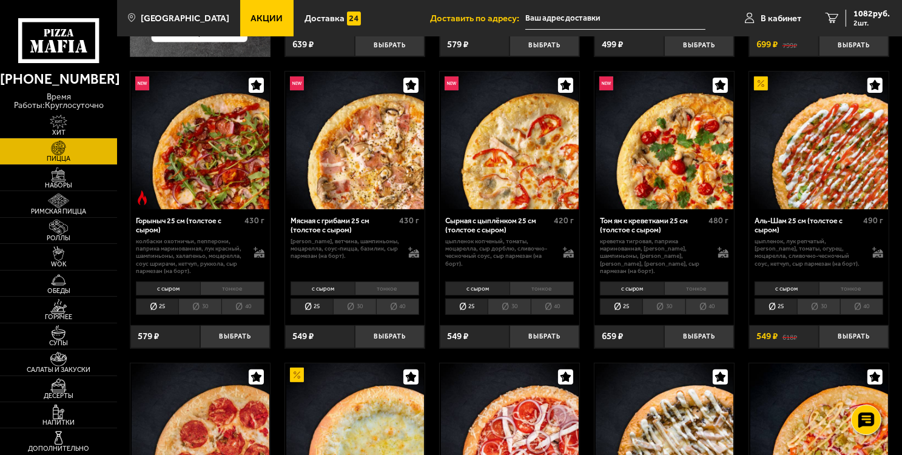
scroll to position [303, 0]
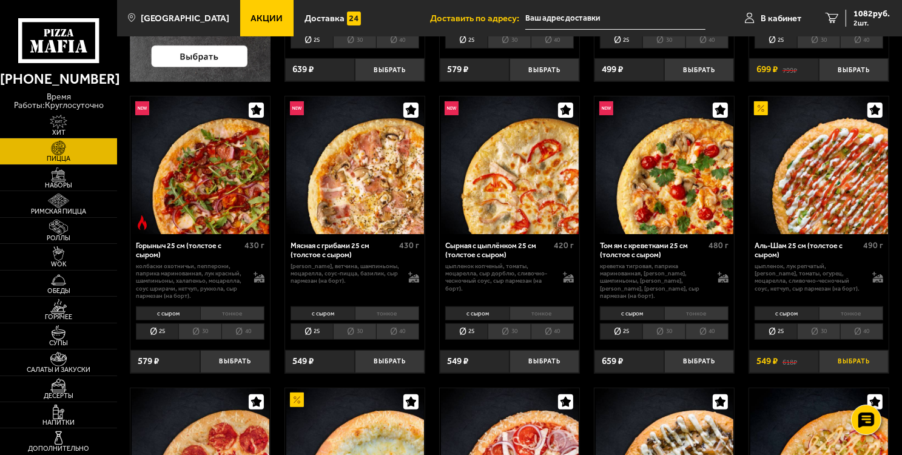
click at [855, 357] on button "Выбрать" at bounding box center [854, 361] width 70 height 23
click at [881, 22] on span "3 шт." at bounding box center [871, 22] width 36 height 7
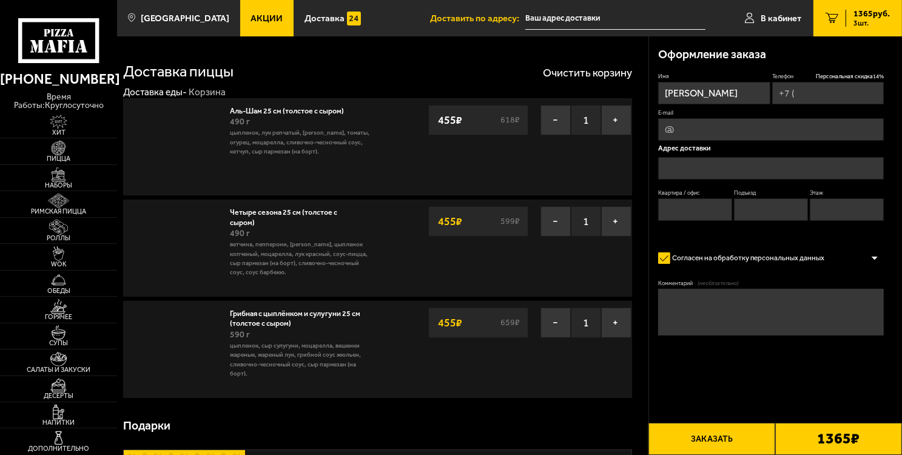
type input "[PHONE_NUMBER]"
type input "[STREET_ADDRESS]"
type input "21"
type input "2"
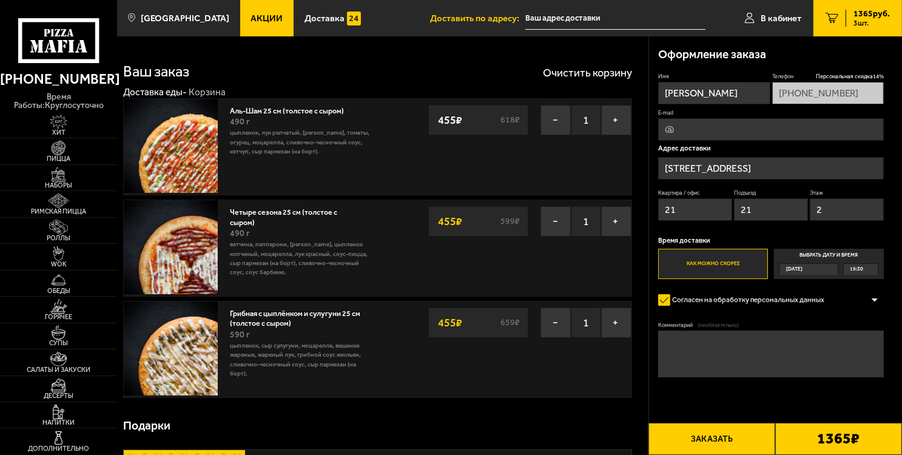
click at [714, 356] on textarea "Комментарий (необязательно)" at bounding box center [771, 354] width 226 height 47
click at [785, 358] on textarea "Комментарий (необязательно)" at bounding box center [771, 354] width 226 height 47
click at [709, 121] on input "E-mail" at bounding box center [771, 129] width 226 height 22
type input "[EMAIL_ADDRESS][DOMAIN_NAME]"
click at [720, 372] on textarea "Комментарий (необязательно)" at bounding box center [771, 354] width 226 height 47
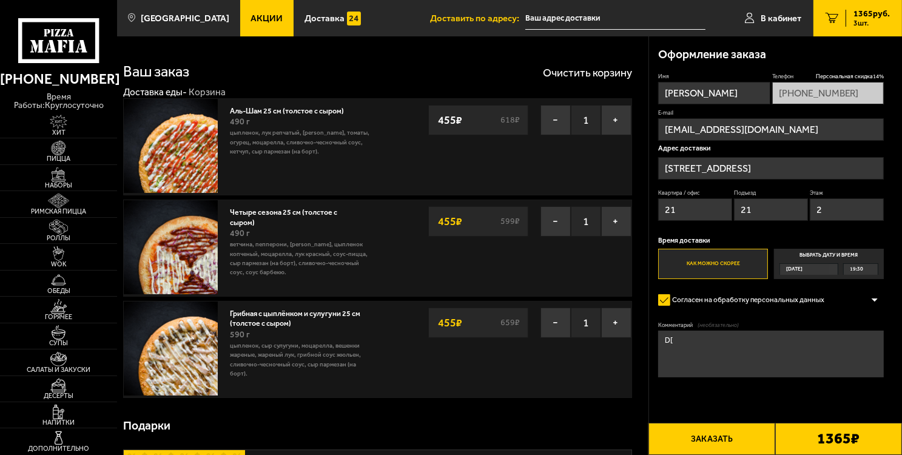
type textarea "D"
type textarea "Вход с 8-красноармейской код от ворот 1#475 код от подъезда 82984"
click at [708, 442] on button "Заказать" at bounding box center [711, 439] width 127 height 32
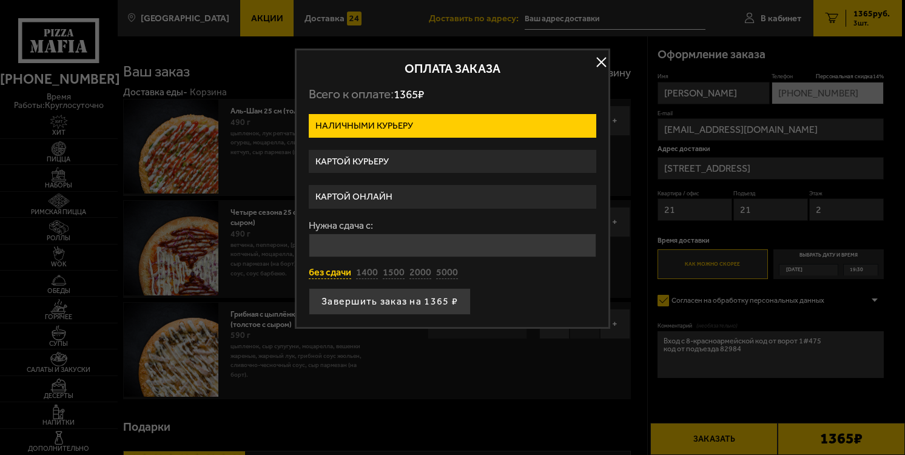
click at [330, 267] on button "без сдачи" at bounding box center [330, 272] width 42 height 13
type input "0"
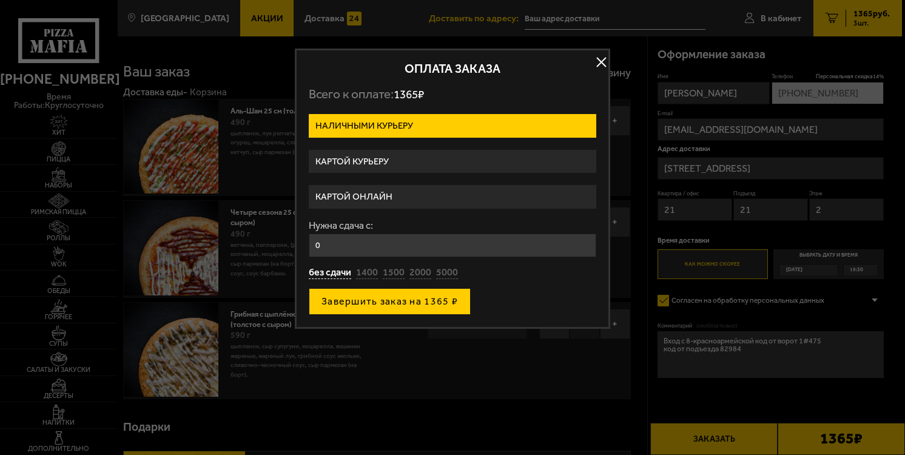
click at [395, 307] on button "Завершить заказ на 1365 ₽" at bounding box center [390, 301] width 162 height 27
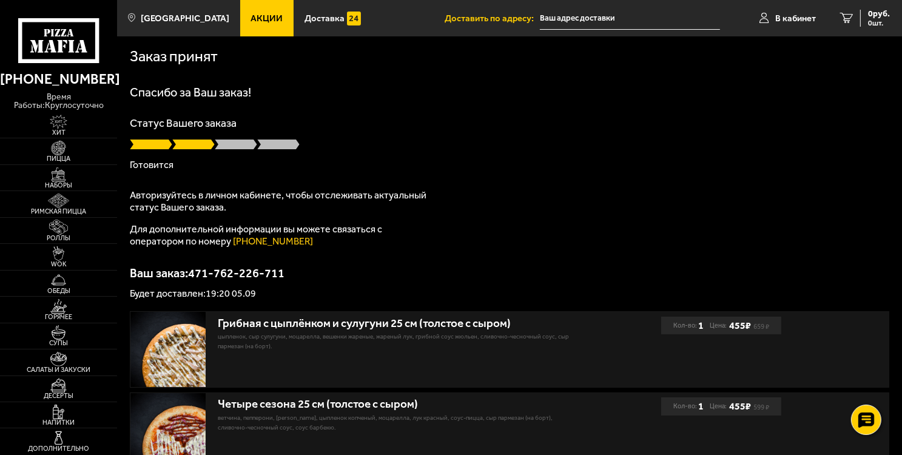
click at [327, 232] on p "Для дополнительной информации вы можете связаться с оператором по номеру [PHONE…" at bounding box center [281, 235] width 303 height 24
click at [332, 256] on div "Спасибо за Ваш заказ! Статус Вашего заказа [PERSON_NAME] Авторизуйтесь в личном…" at bounding box center [509, 192] width 759 height 212
click at [325, 230] on p "Для дополнительной информации вы можете связаться с оператором по номеру [PHONE…" at bounding box center [281, 235] width 303 height 24
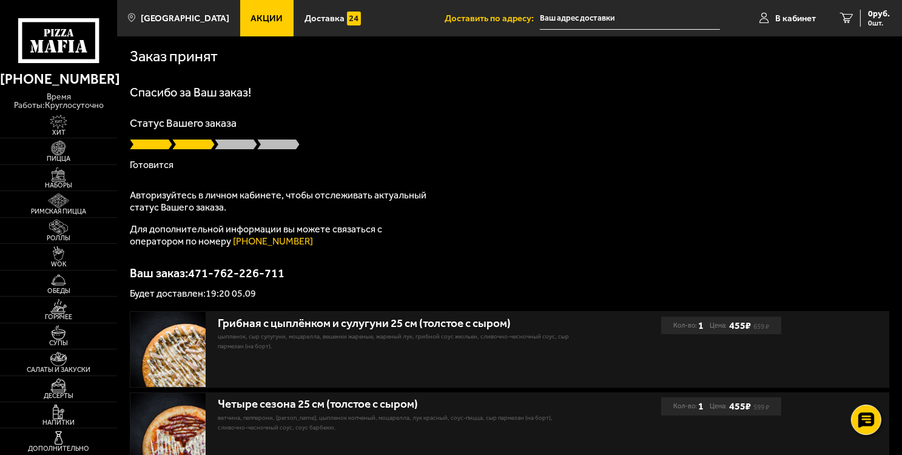
click at [331, 237] on p "Для дополнительной информации вы можете связаться с оператором по номеру [PHONE…" at bounding box center [281, 235] width 303 height 24
click at [328, 234] on p "Для дополнительной информации вы можете связаться с оператором по номеру [PHONE…" at bounding box center [281, 235] width 303 height 24
click at [331, 239] on p "Для дополнительной информации вы можете связаться с оператором по номеру [PHONE…" at bounding box center [281, 235] width 303 height 24
click at [325, 231] on p "Для дополнительной информации вы можете связаться с оператором по номеру [PHONE…" at bounding box center [281, 235] width 303 height 24
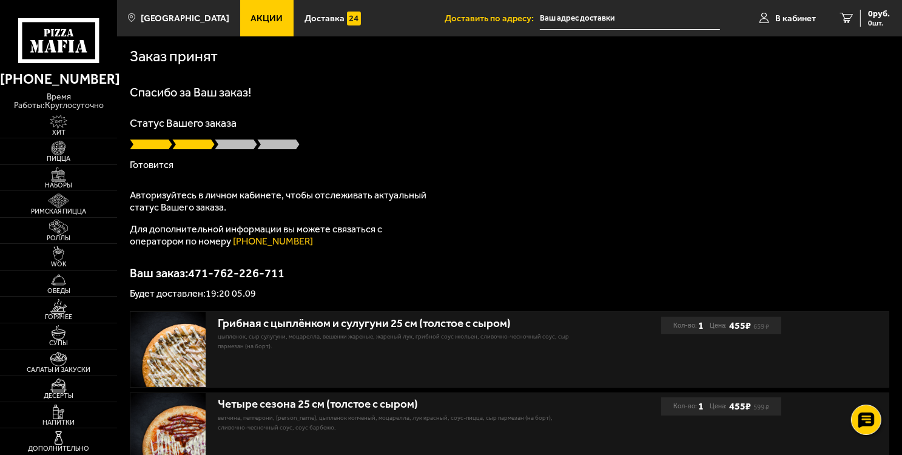
click at [327, 235] on p "Для дополнительной информации вы можете связаться с оператором по номеру [PHONE…" at bounding box center [281, 235] width 303 height 24
click at [327, 228] on p "Для дополнительной информации вы можете связаться с оператором по номеру [PHONE…" at bounding box center [281, 235] width 303 height 24
click at [331, 246] on p "Для дополнительной информации вы можете связаться с оператором по номеру [PHONE…" at bounding box center [281, 235] width 303 height 24
